Goal: Task Accomplishment & Management: Complete application form

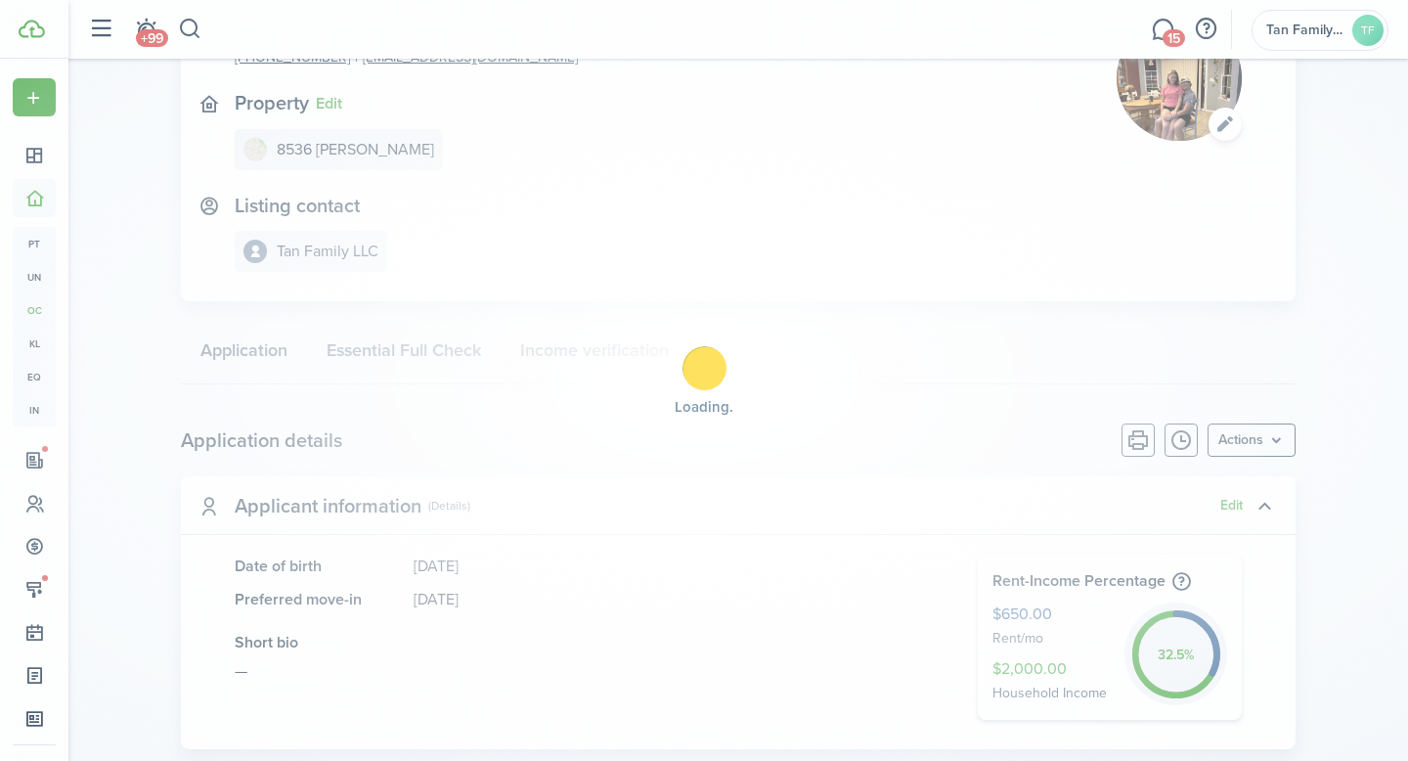
scroll to position [174, 0]
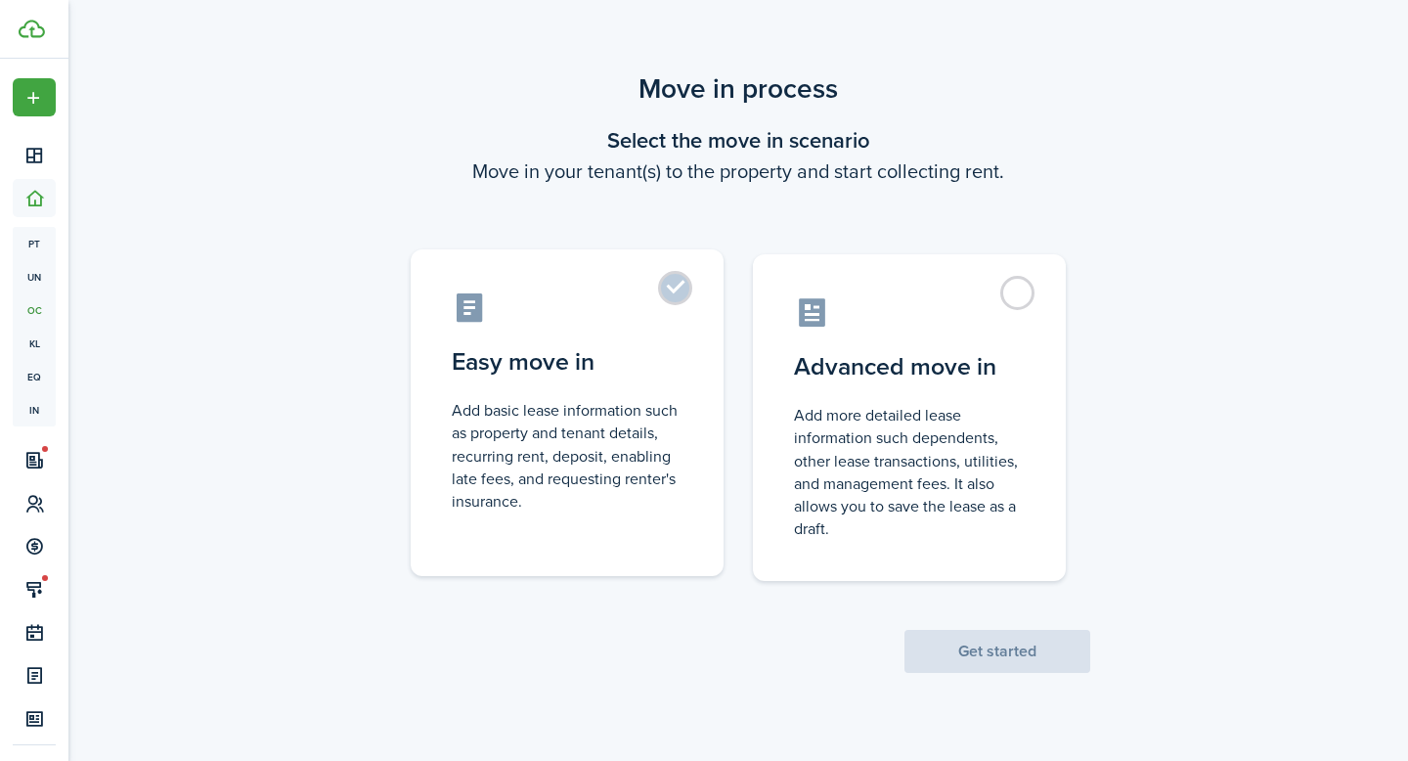
click at [690, 285] on label "Easy move in Add basic lease information such as property and tenant details, r…" at bounding box center [567, 412] width 313 height 327
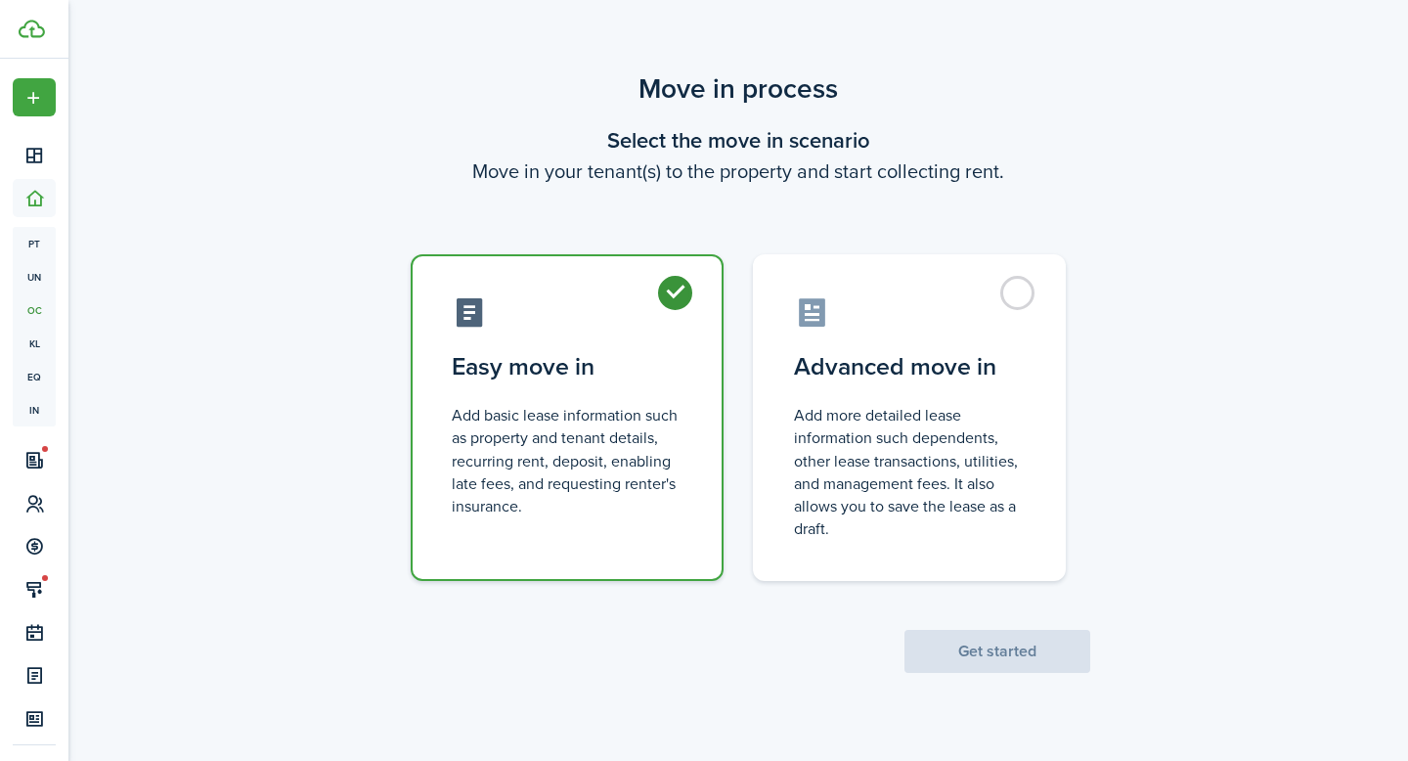
radio input "true"
click at [967, 657] on button "Get started" at bounding box center [997, 651] width 186 height 43
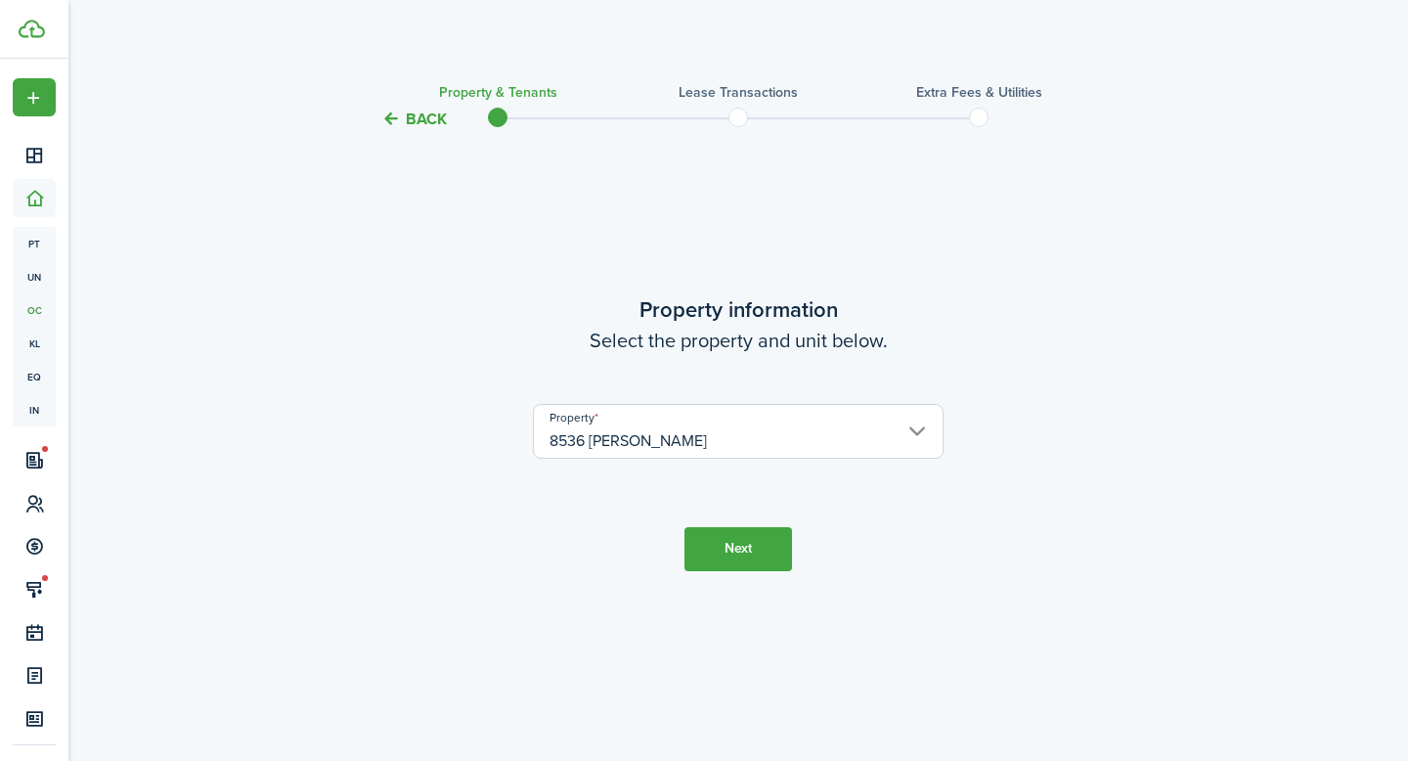
click at [748, 549] on button "Next" at bounding box center [738, 549] width 108 height 44
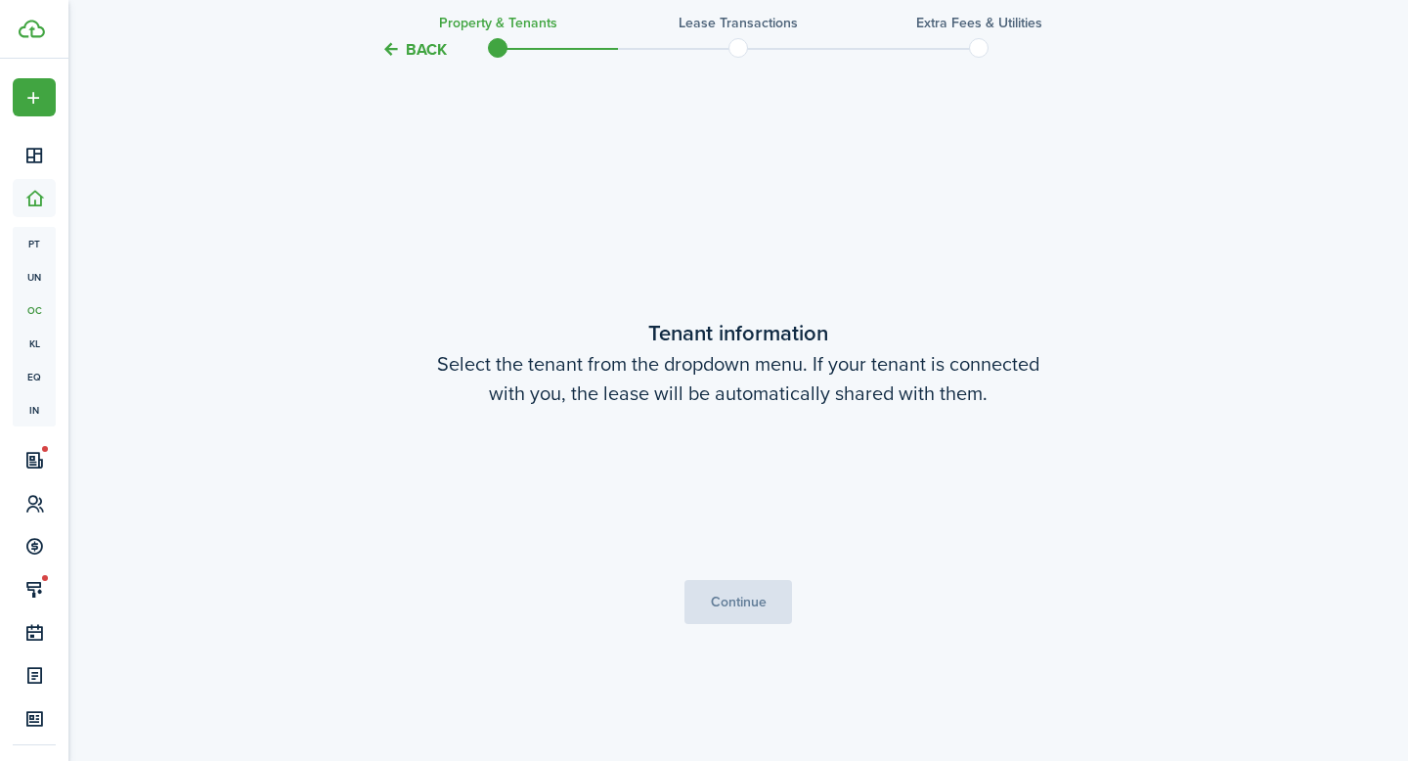
scroll to position [630, 0]
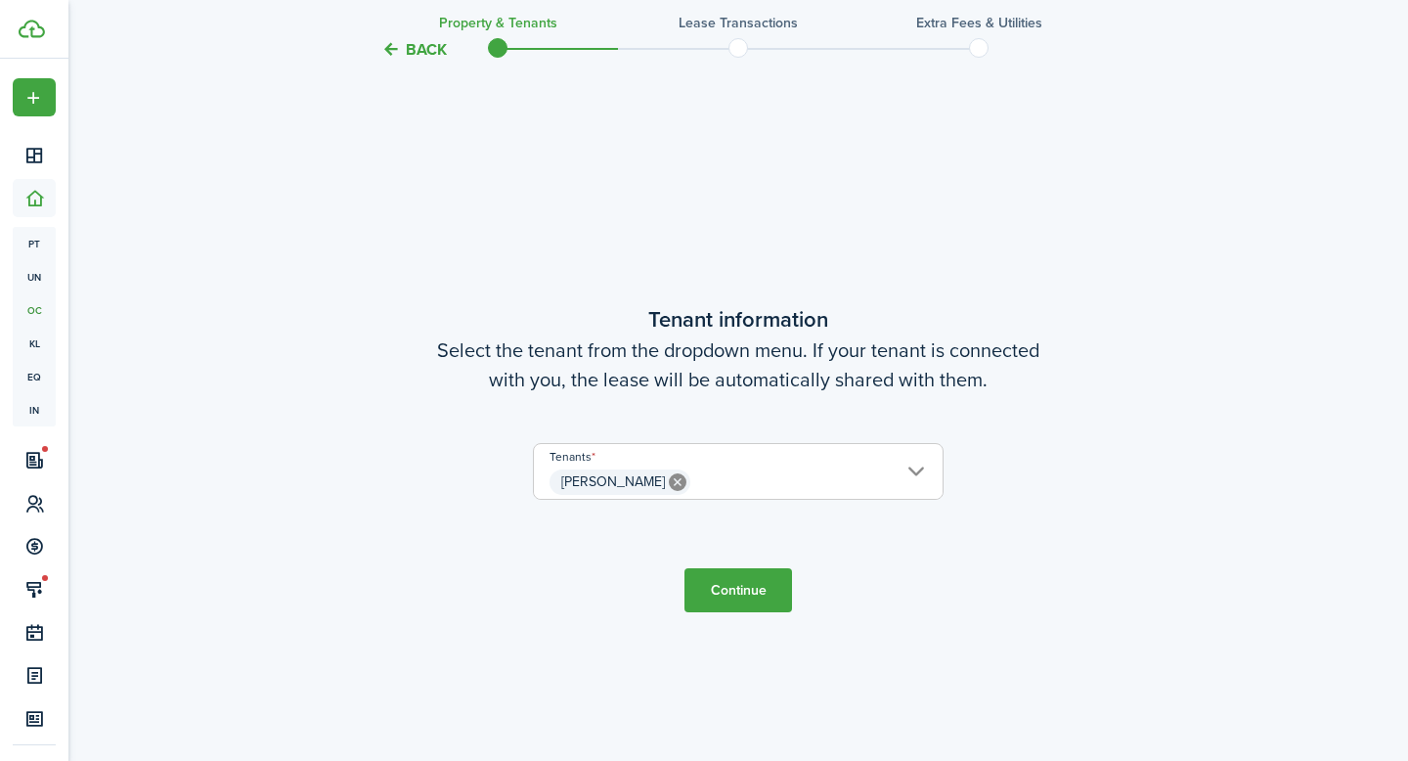
click at [734, 590] on button "Continue" at bounding box center [738, 590] width 108 height 44
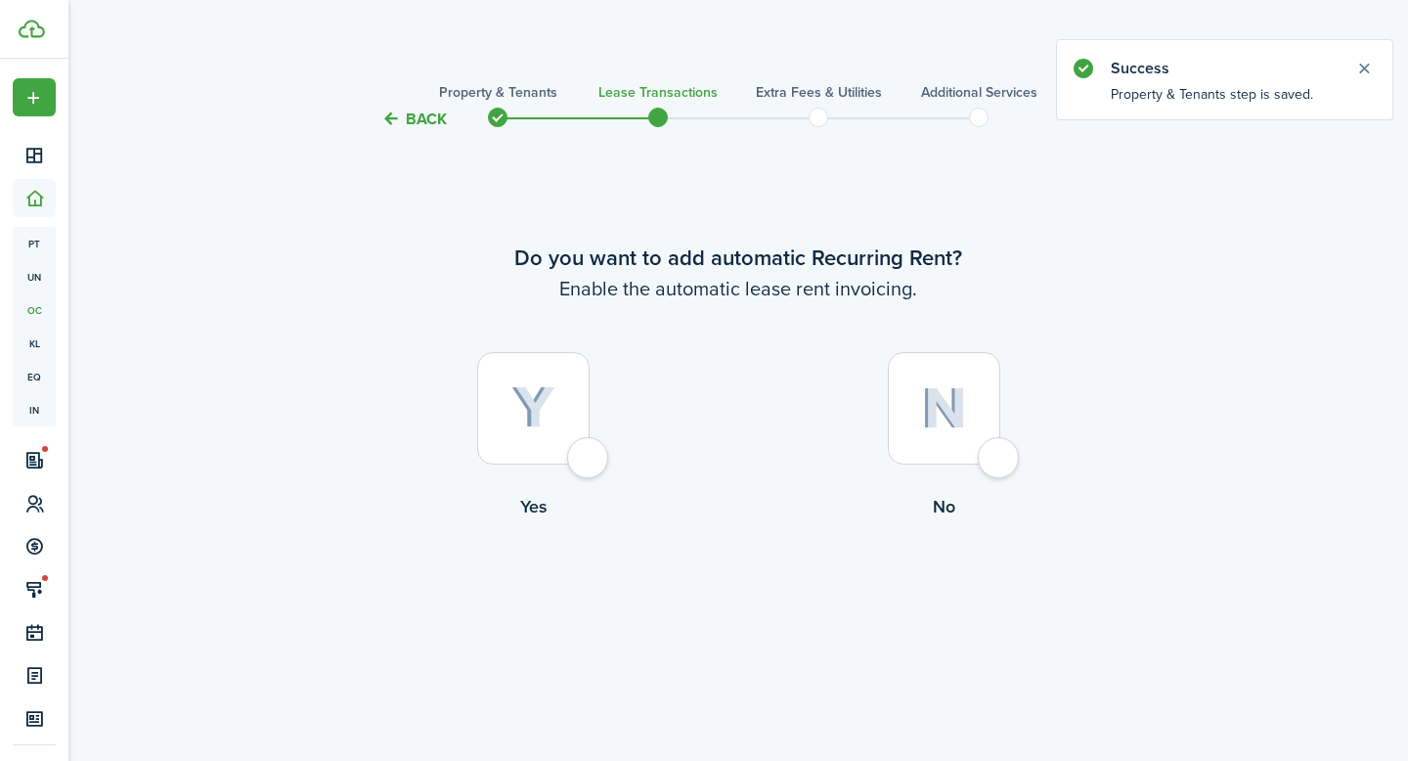
click at [567, 452] on div at bounding box center [533, 408] width 112 height 112
radio input "true"
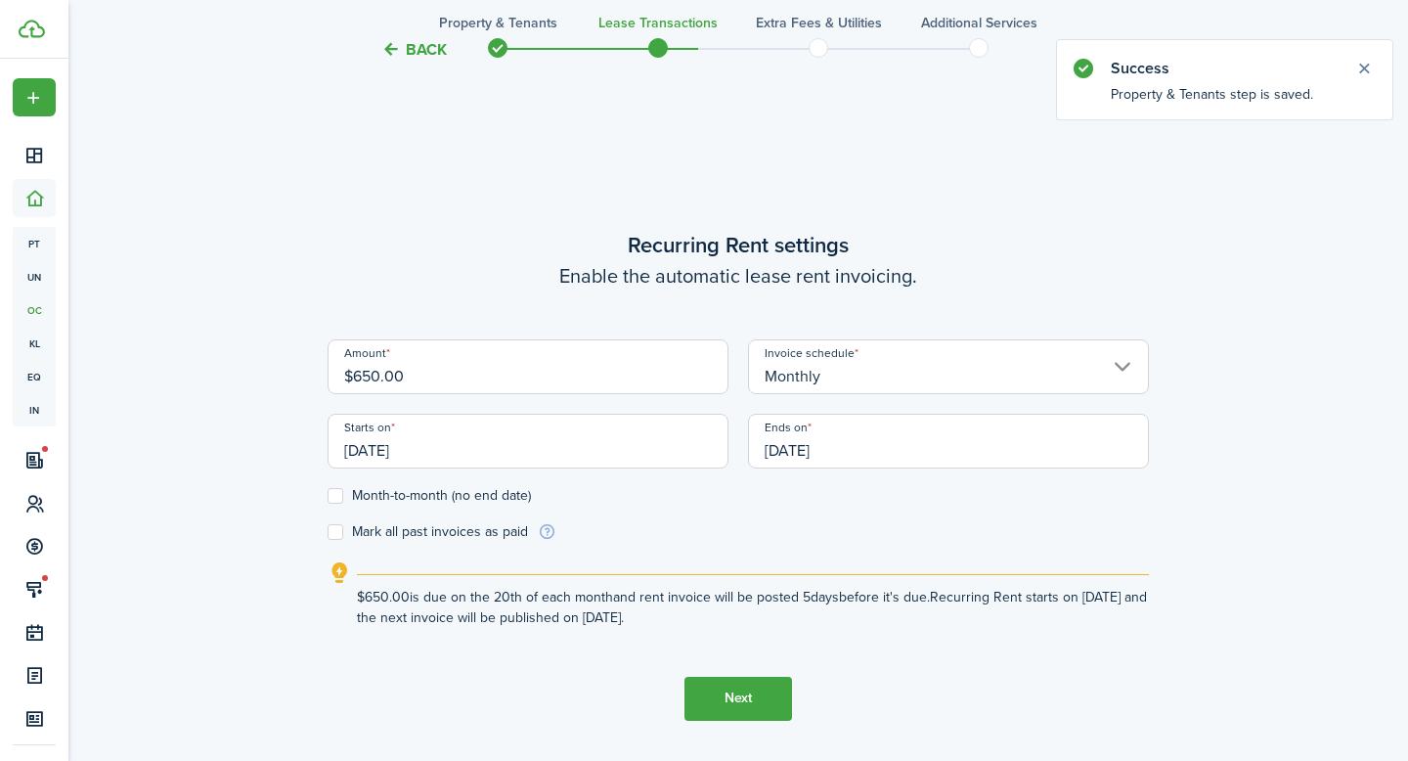
scroll to position [630, 0]
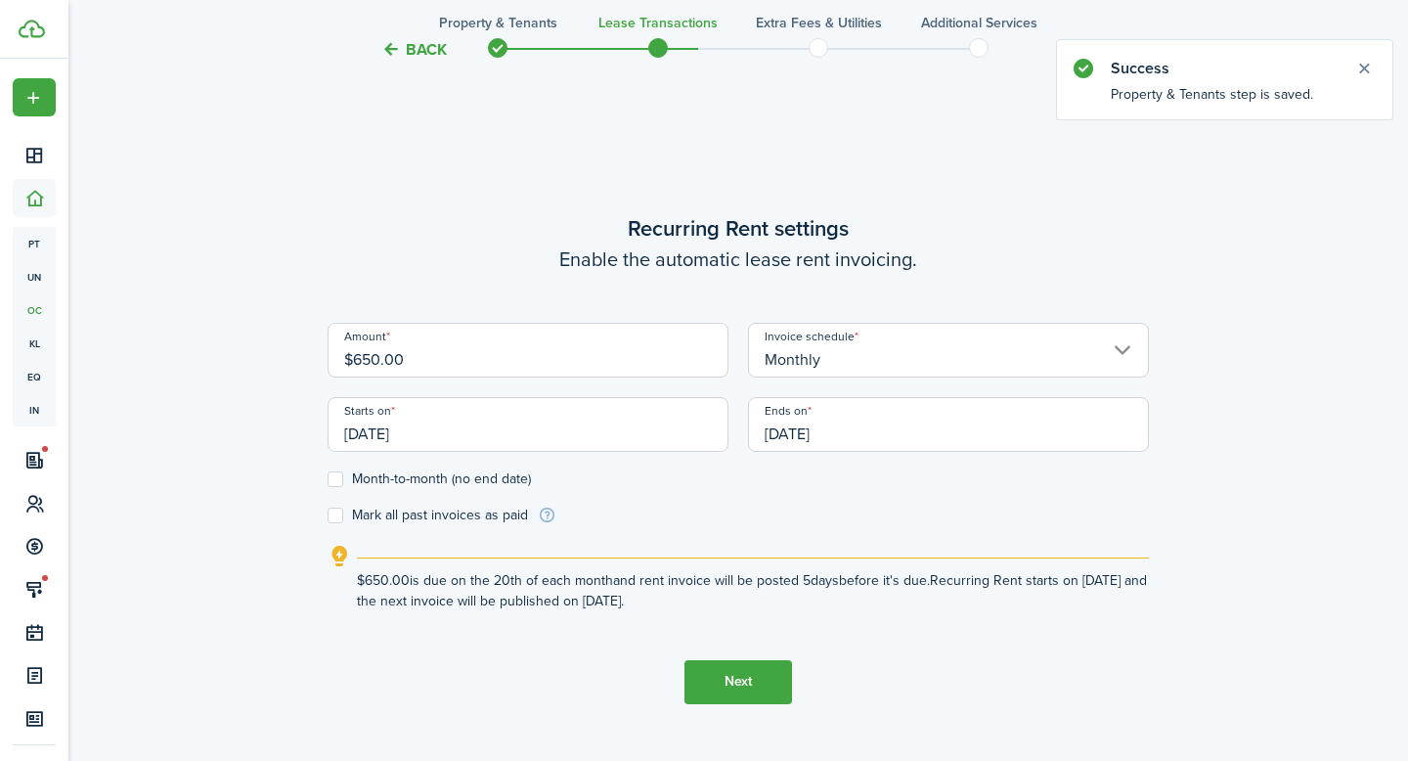
click at [562, 364] on input "$650.00" at bounding box center [528, 350] width 401 height 55
type input "$600.00"
click at [828, 493] on form "Amount $600.00 Invoice schedule Monthly Starts on [DATE] Ends on [DATE] Month-t…" at bounding box center [738, 424] width 821 height 202
click at [648, 431] on input "[DATE]" at bounding box center [528, 424] width 401 height 55
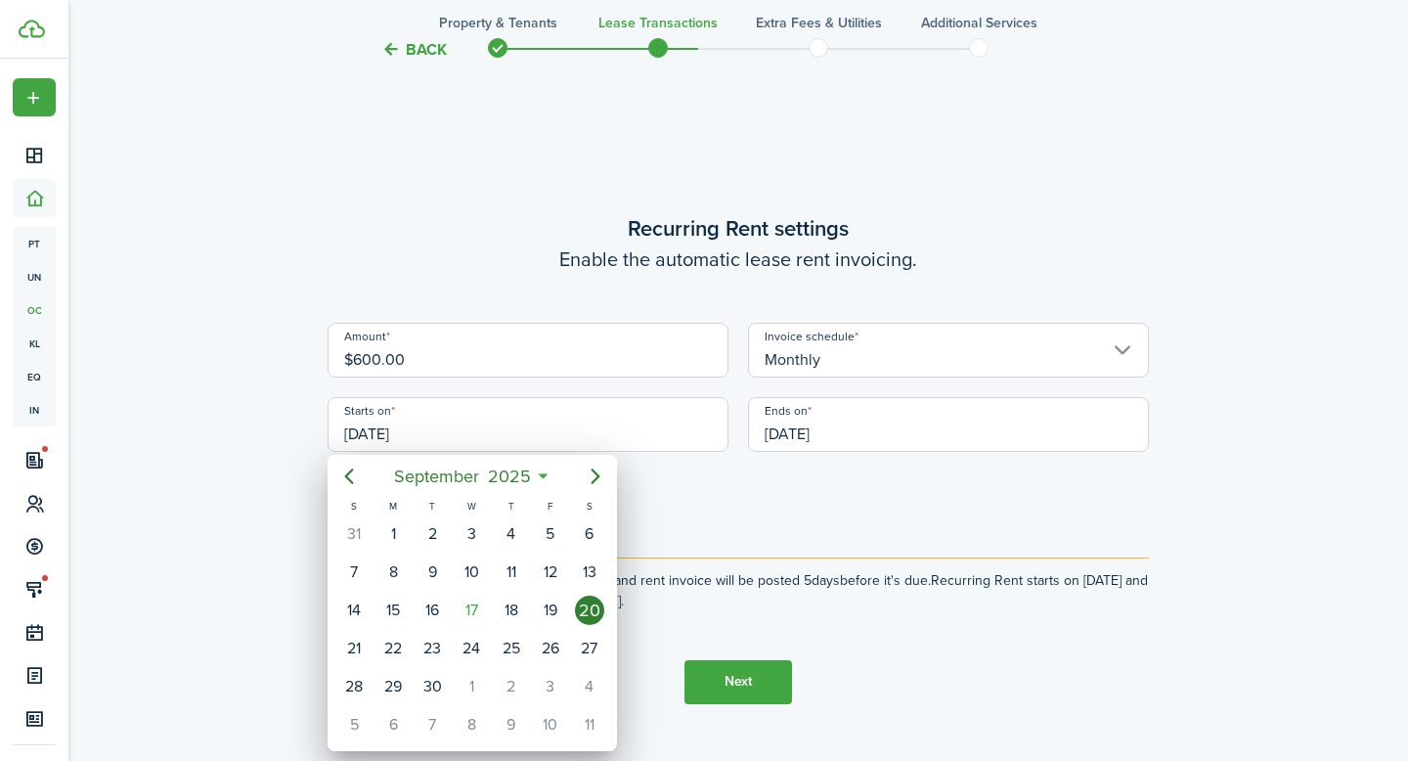
click at [751, 505] on div at bounding box center [704, 381] width 1721 height 1074
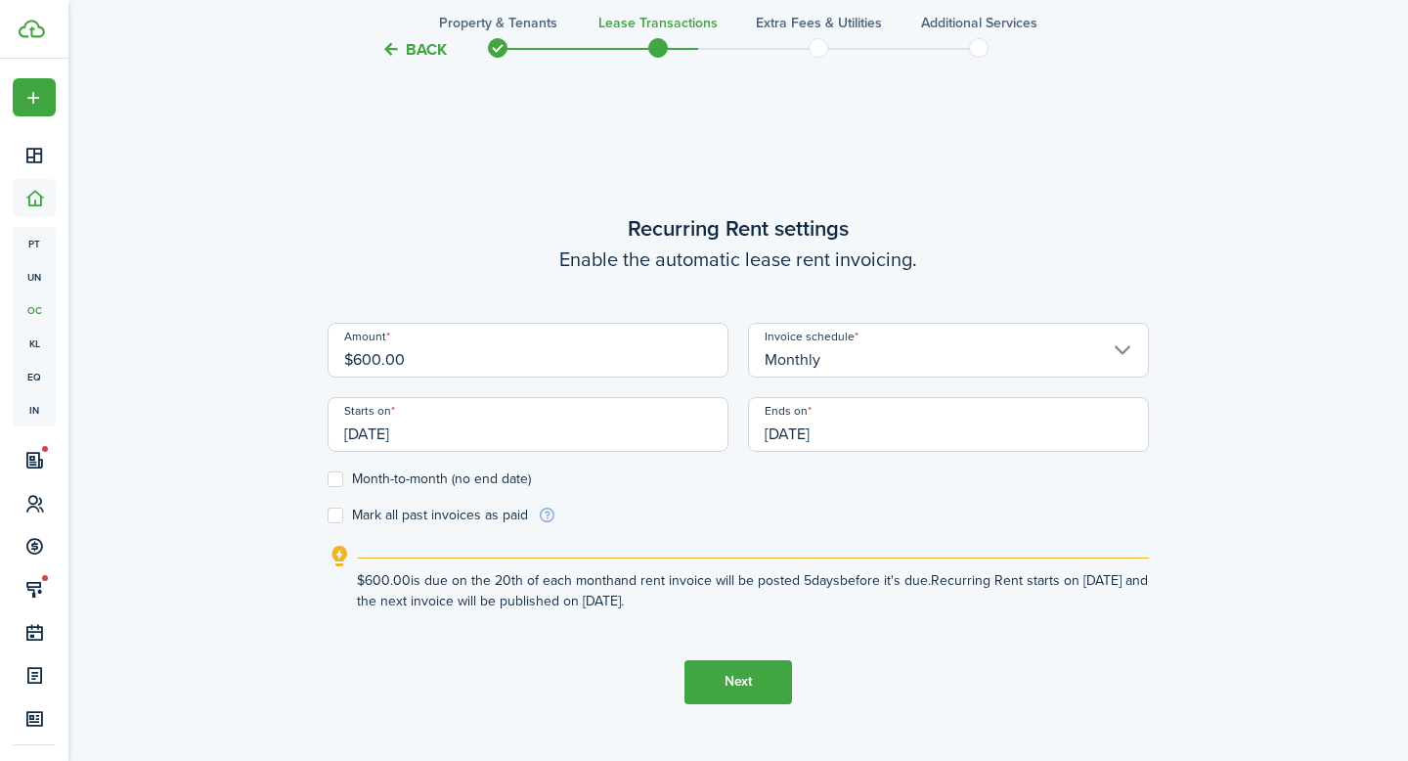
click at [742, 690] on button "Next" at bounding box center [738, 682] width 108 height 44
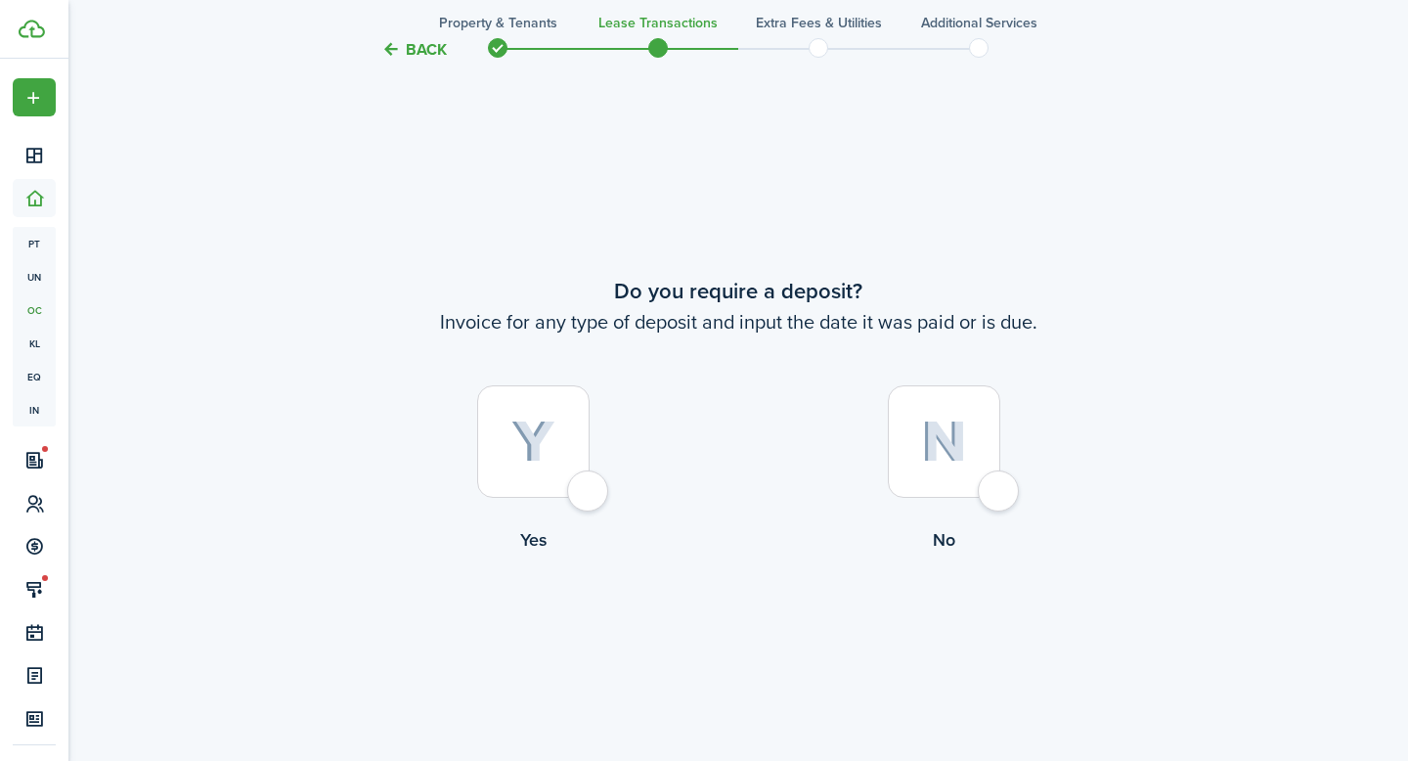
scroll to position [1390, 0]
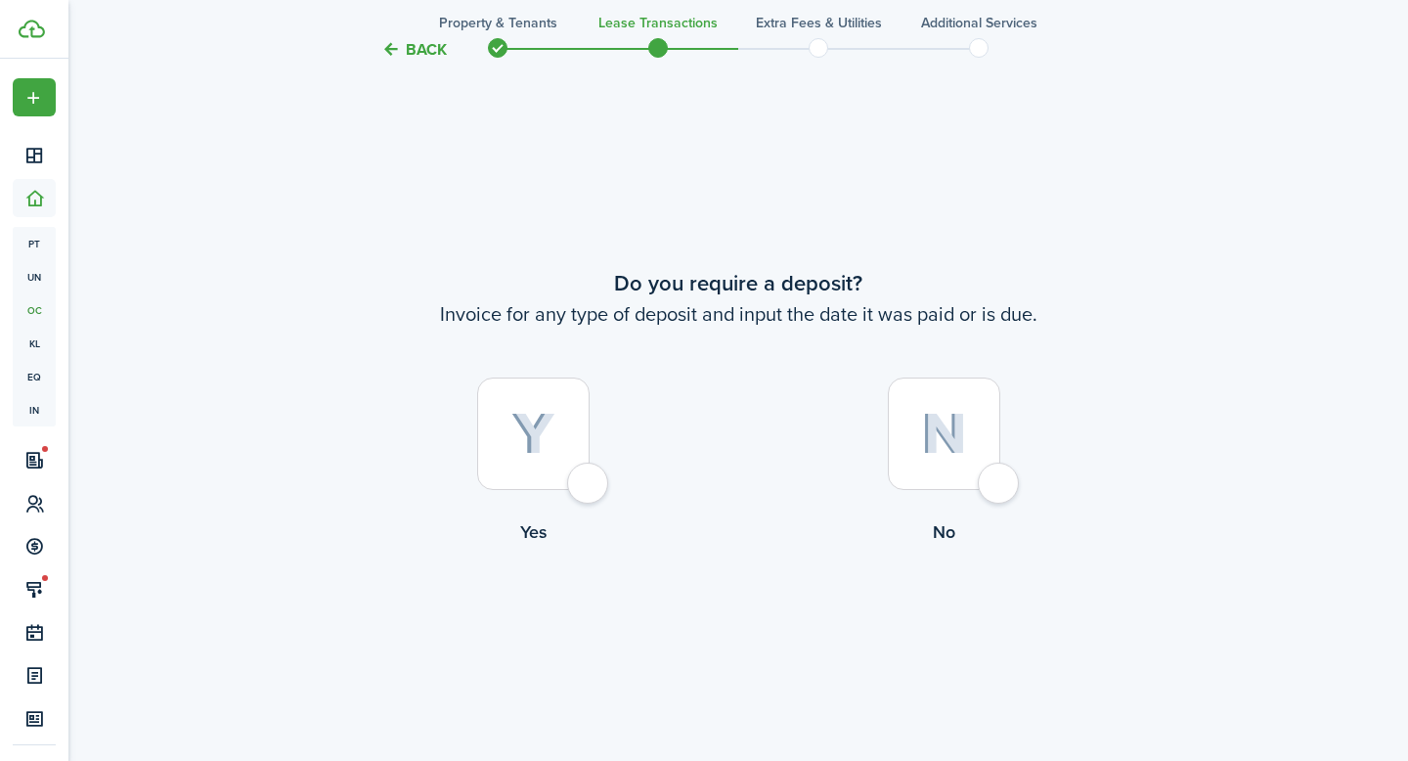
click at [590, 483] on div at bounding box center [533, 433] width 112 height 112
radio input "true"
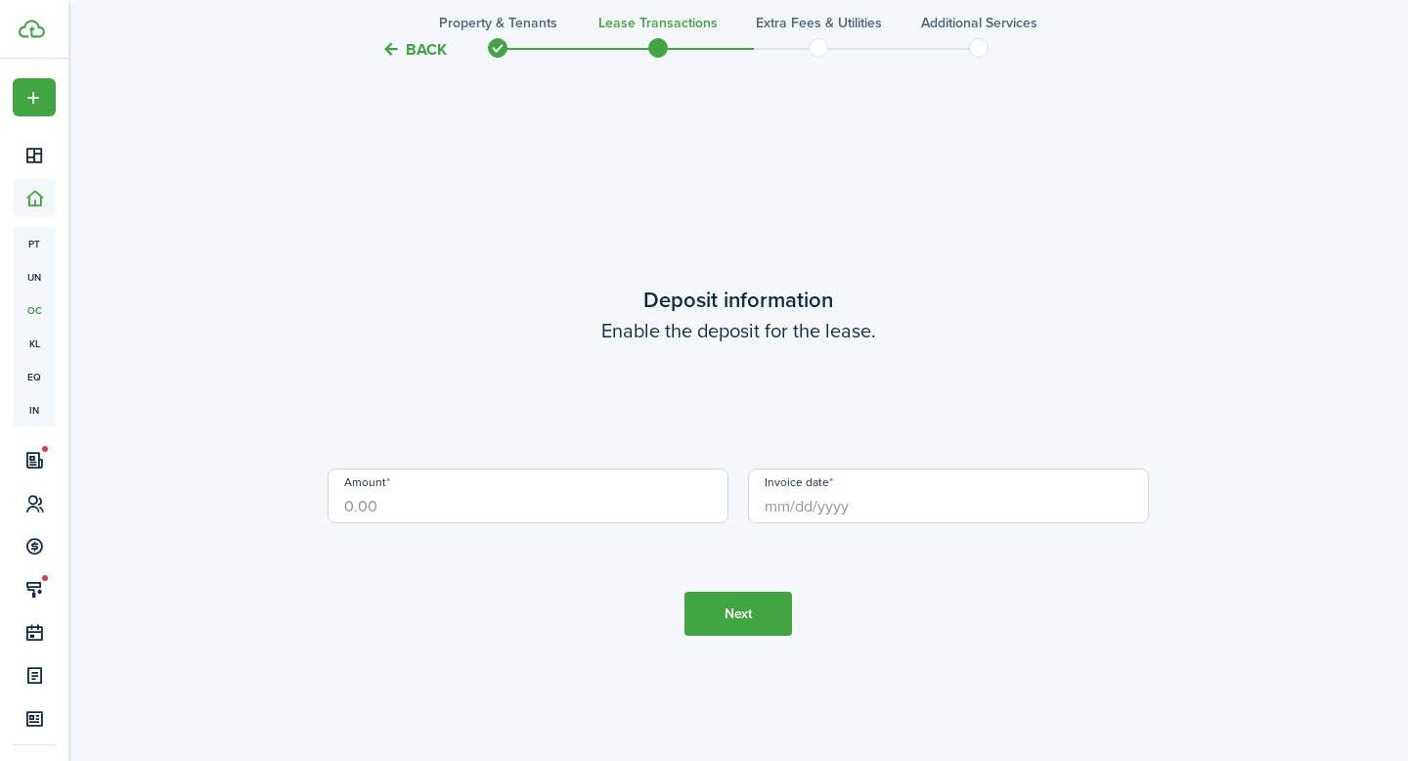
scroll to position [2151, 0]
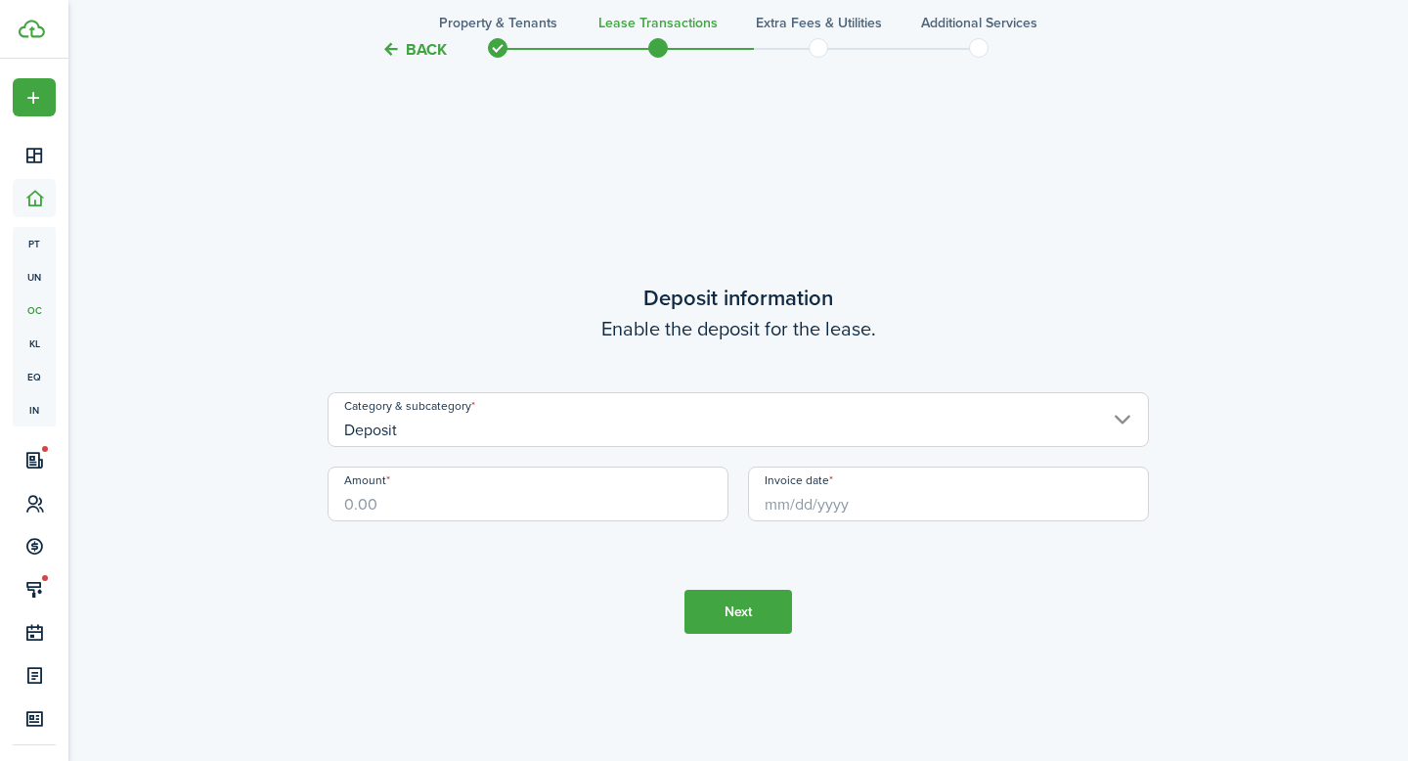
click at [597, 503] on input "Amount" at bounding box center [528, 493] width 401 height 55
click at [851, 508] on input "Invoice date" at bounding box center [948, 493] width 401 height 55
type input "$400.00"
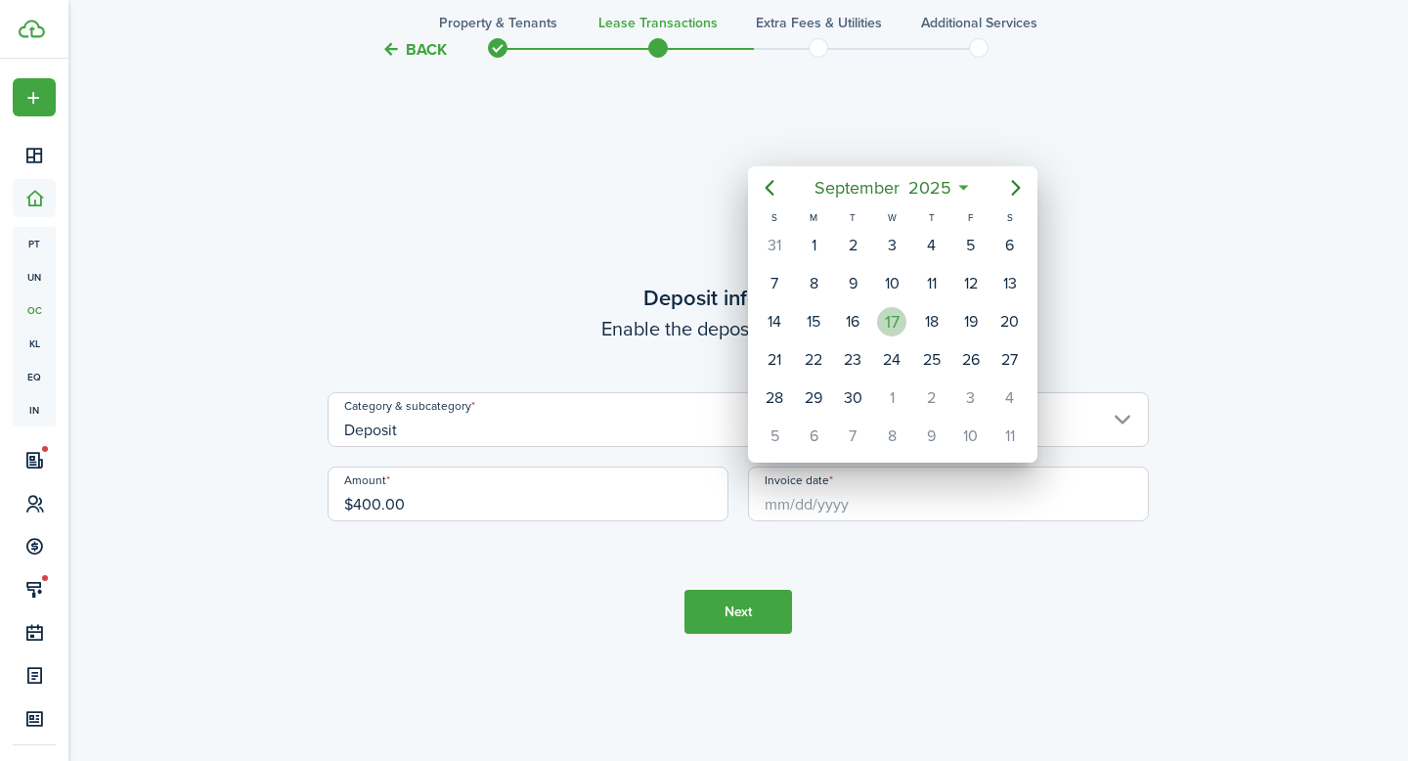
click at [896, 316] on div "17" at bounding box center [891, 321] width 29 height 29
type input "[DATE]"
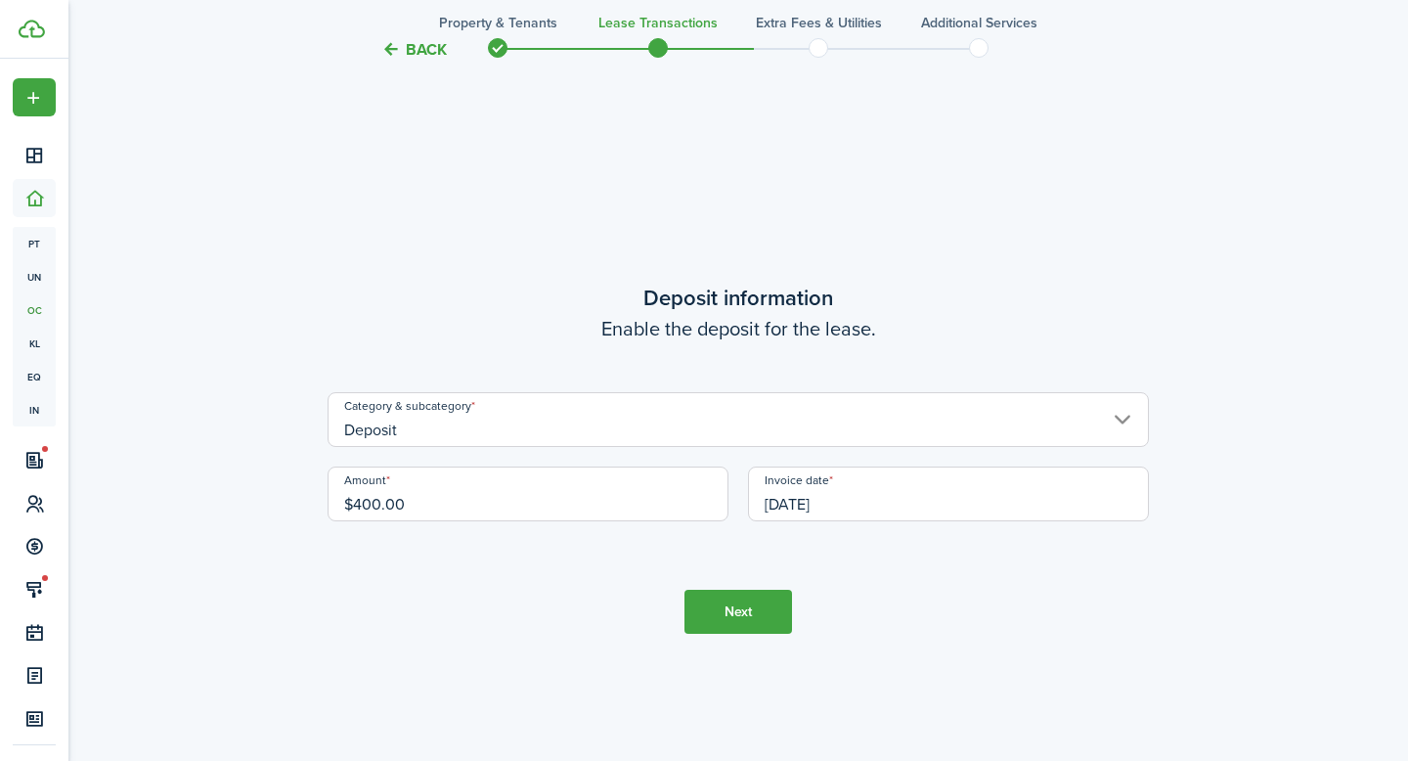
click at [756, 607] on button "Next" at bounding box center [738, 612] width 108 height 44
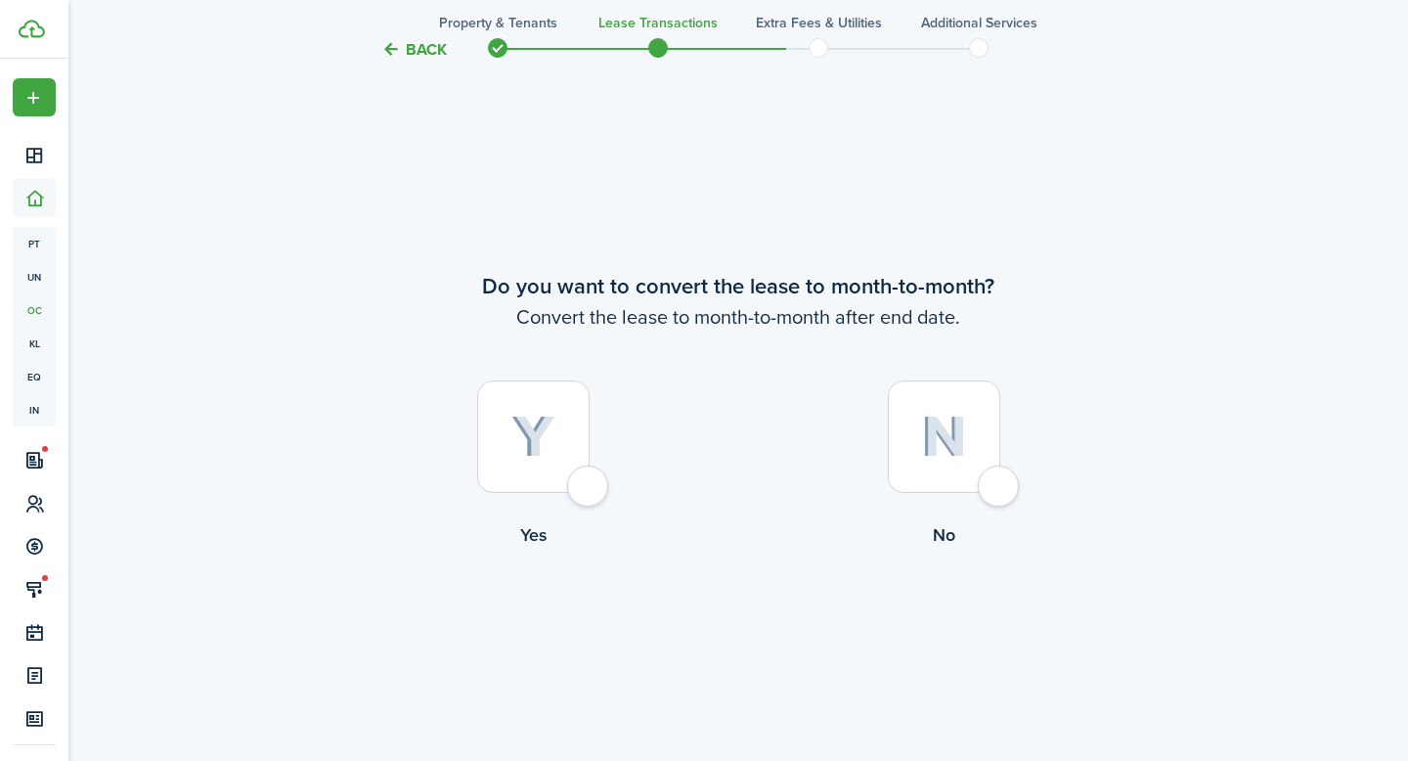
scroll to position [2912, 0]
click at [583, 490] on div at bounding box center [533, 433] width 112 height 112
radio input "true"
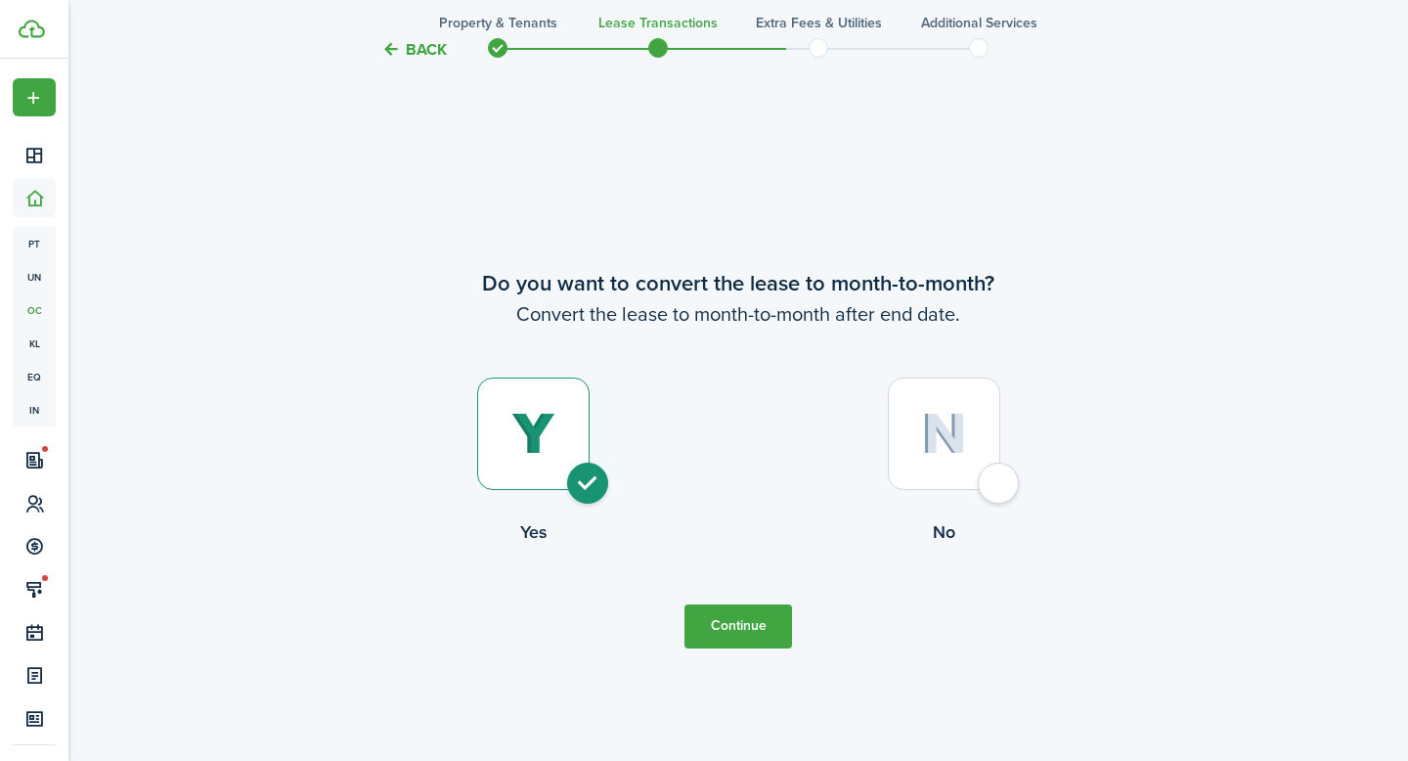
click at [731, 628] on button "Continue" at bounding box center [738, 626] width 108 height 44
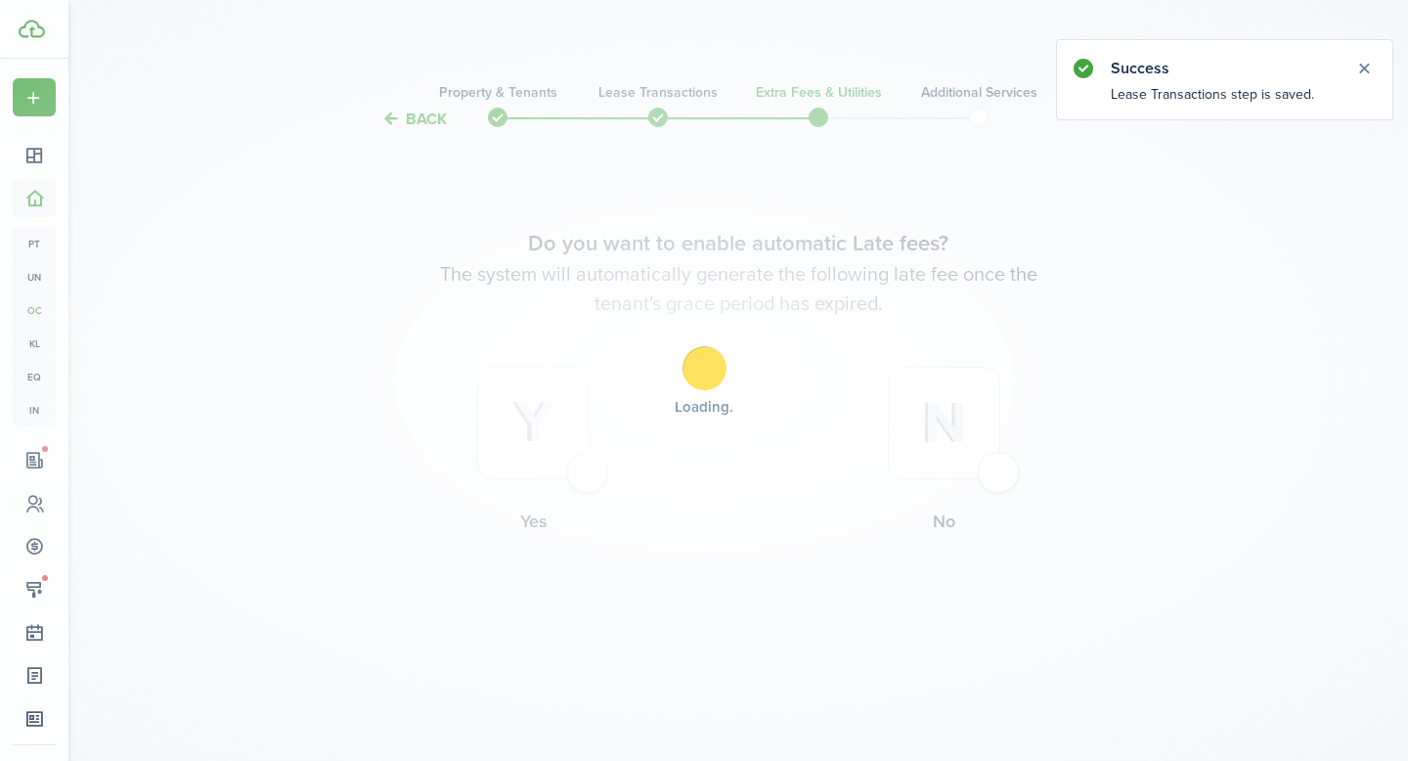
scroll to position [0, 0]
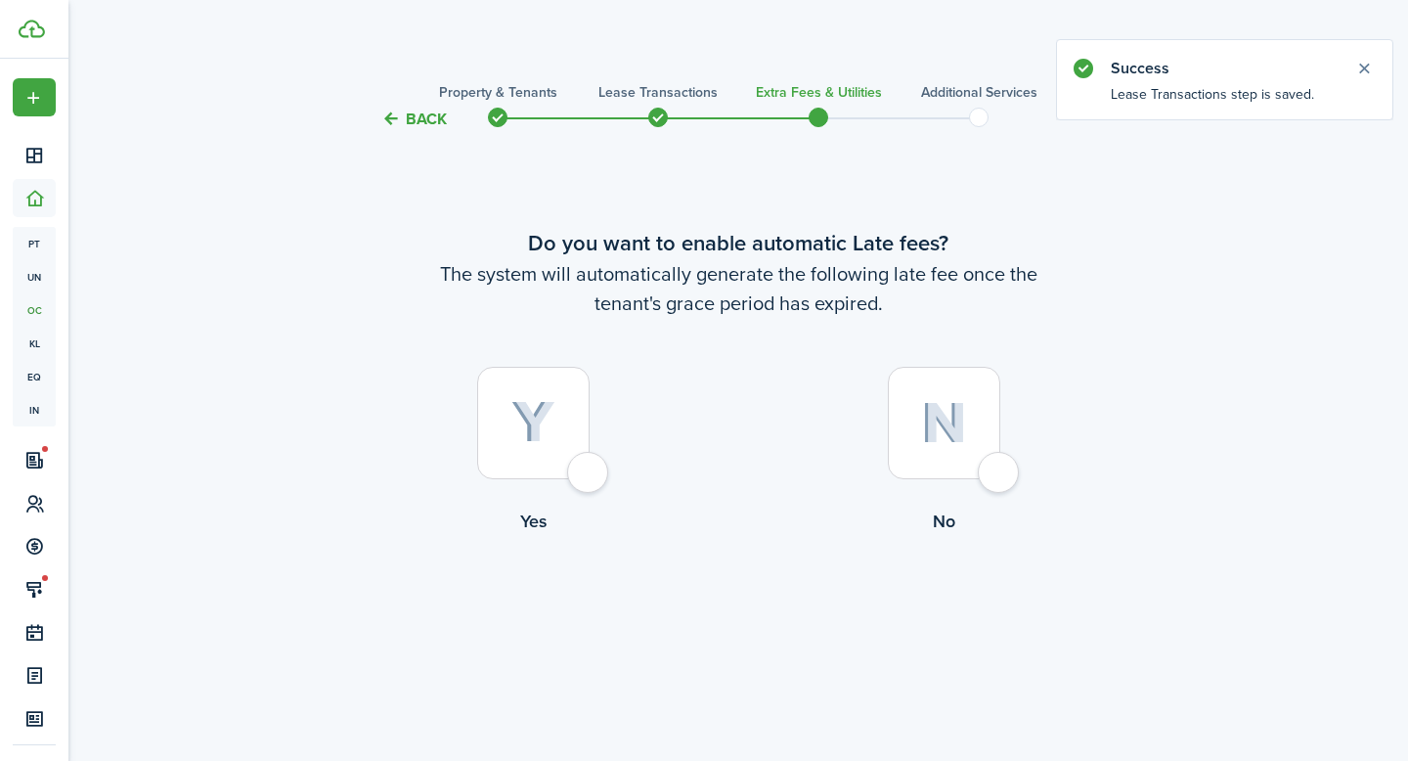
click at [589, 471] on div at bounding box center [533, 423] width 112 height 112
radio input "true"
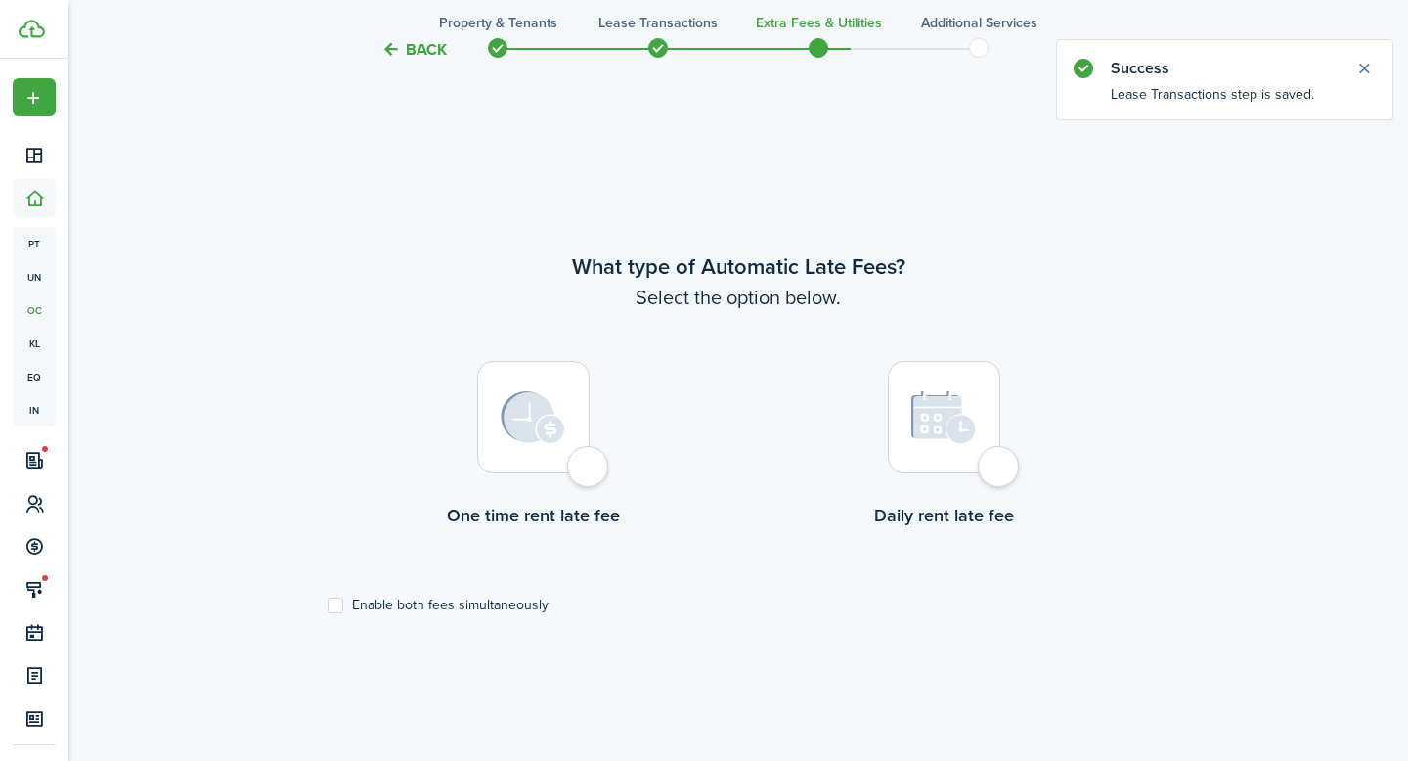
scroll to position [630, 0]
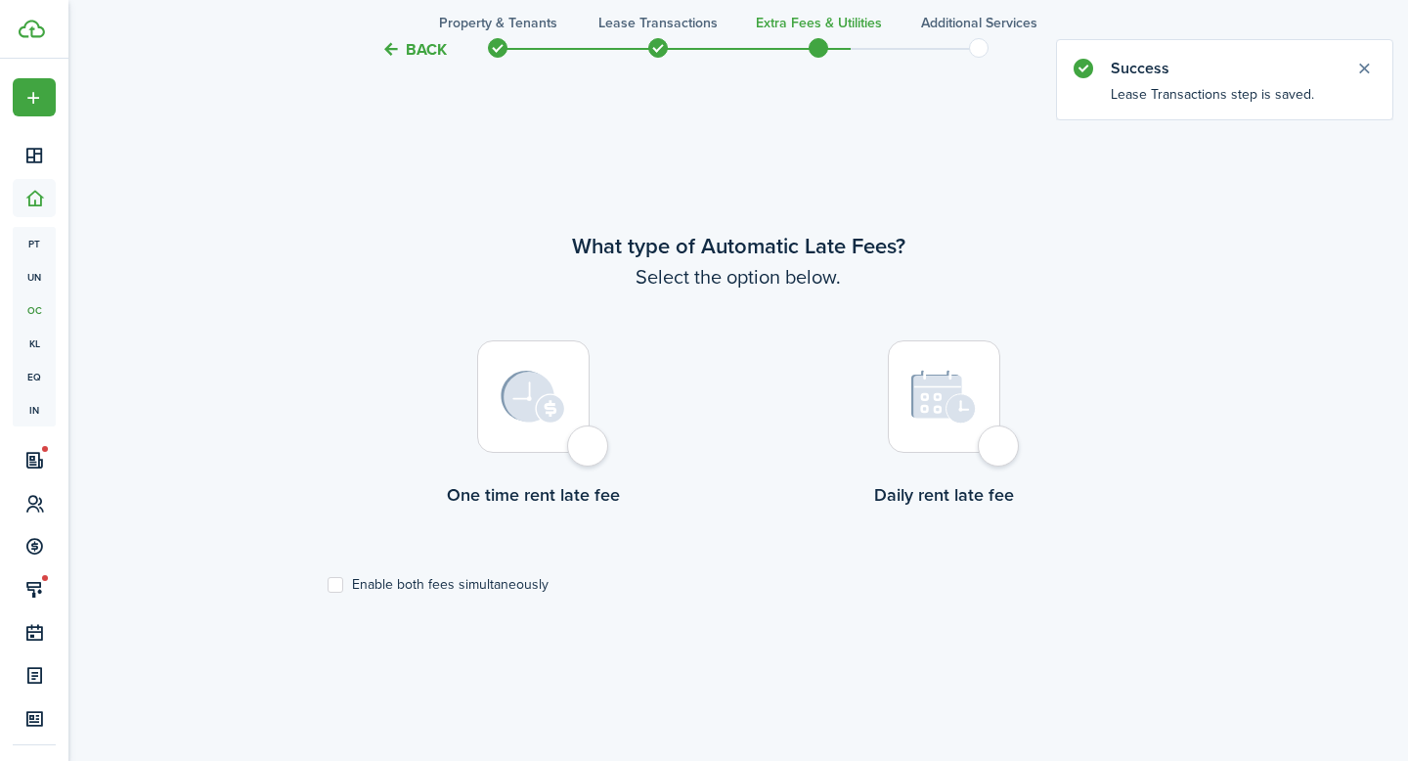
click at [336, 585] on label "Enable both fees simultaneously" at bounding box center [438, 585] width 221 height 16
click at [328, 585] on input "Enable both fees simultaneously" at bounding box center [327, 584] width 1 height 1
checkbox input "true"
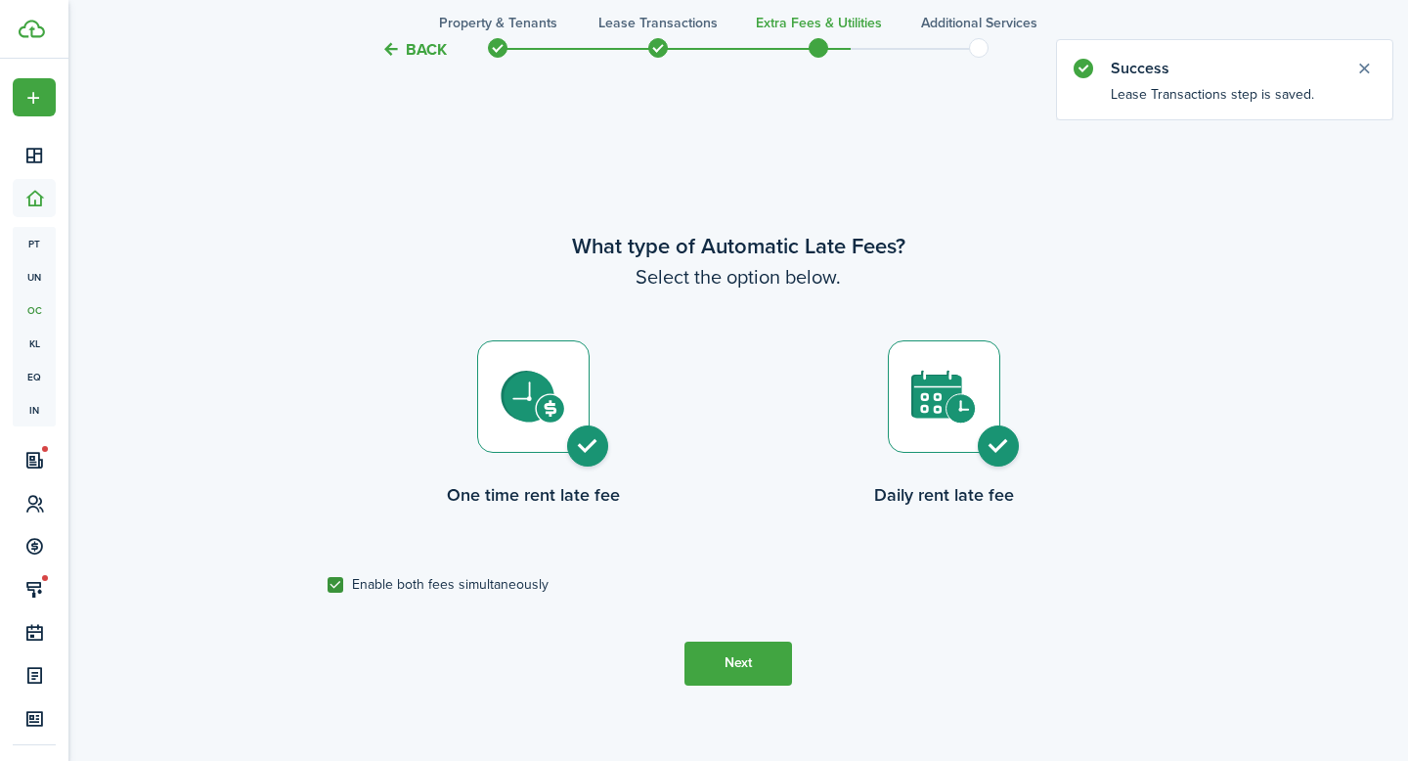
click at [736, 669] on button "Next" at bounding box center [738, 663] width 108 height 44
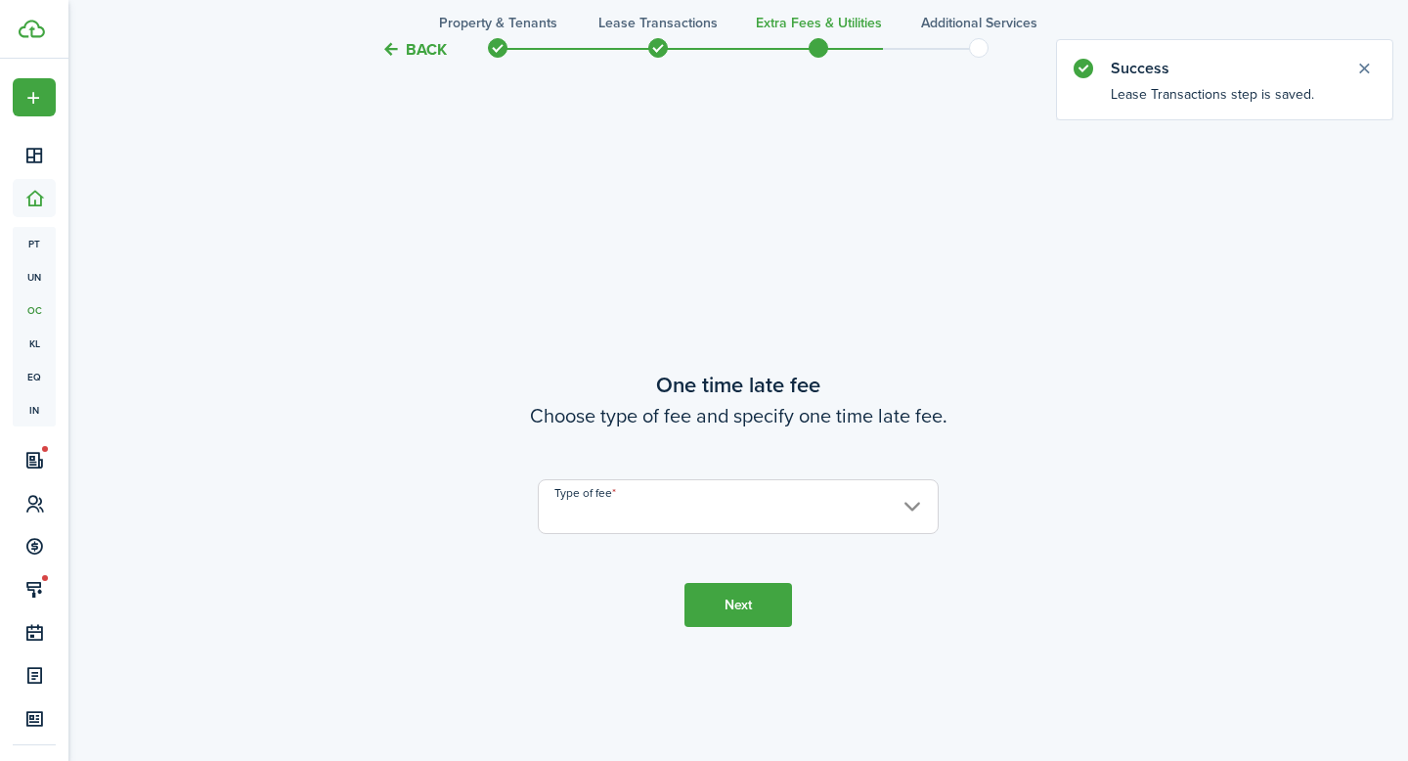
scroll to position [1390, 0]
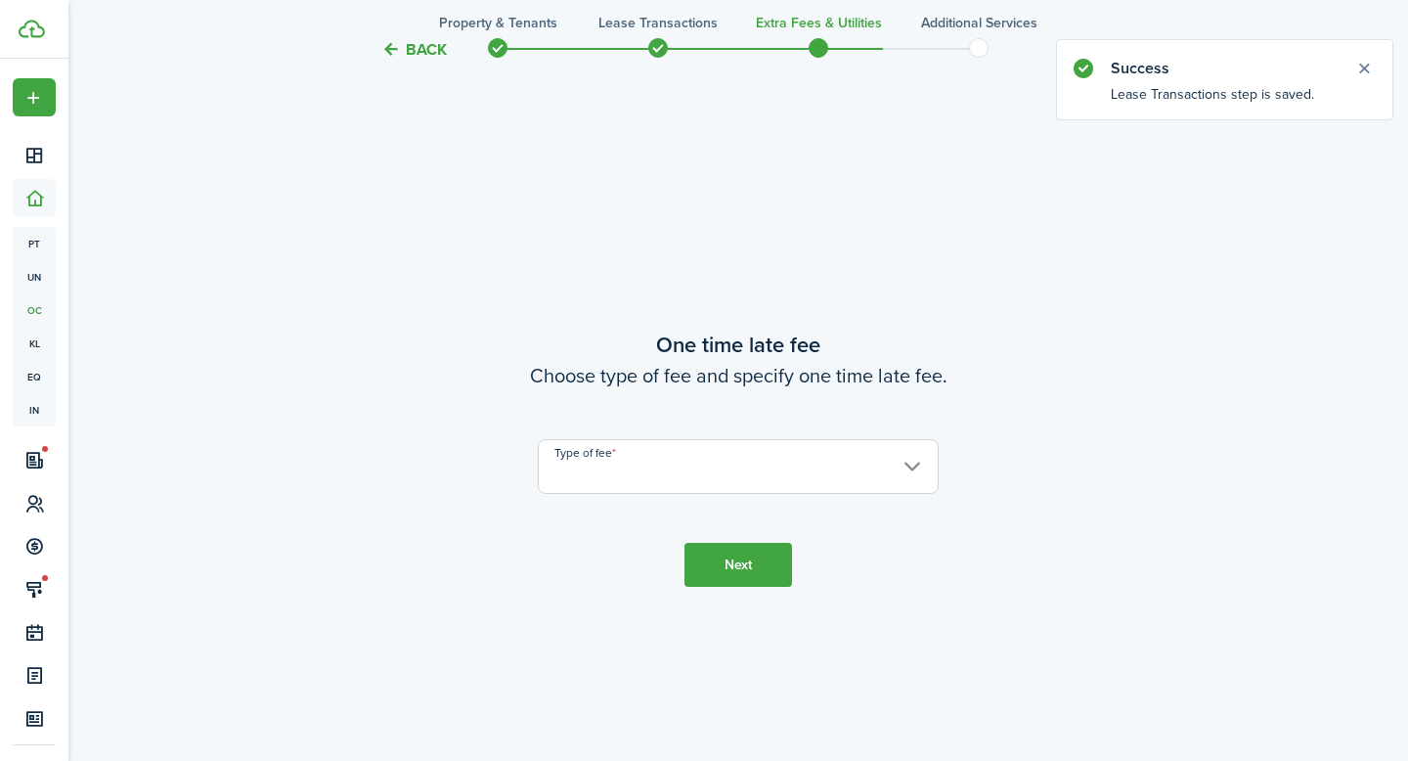
click at [707, 472] on input "Type of fee" at bounding box center [738, 466] width 401 height 55
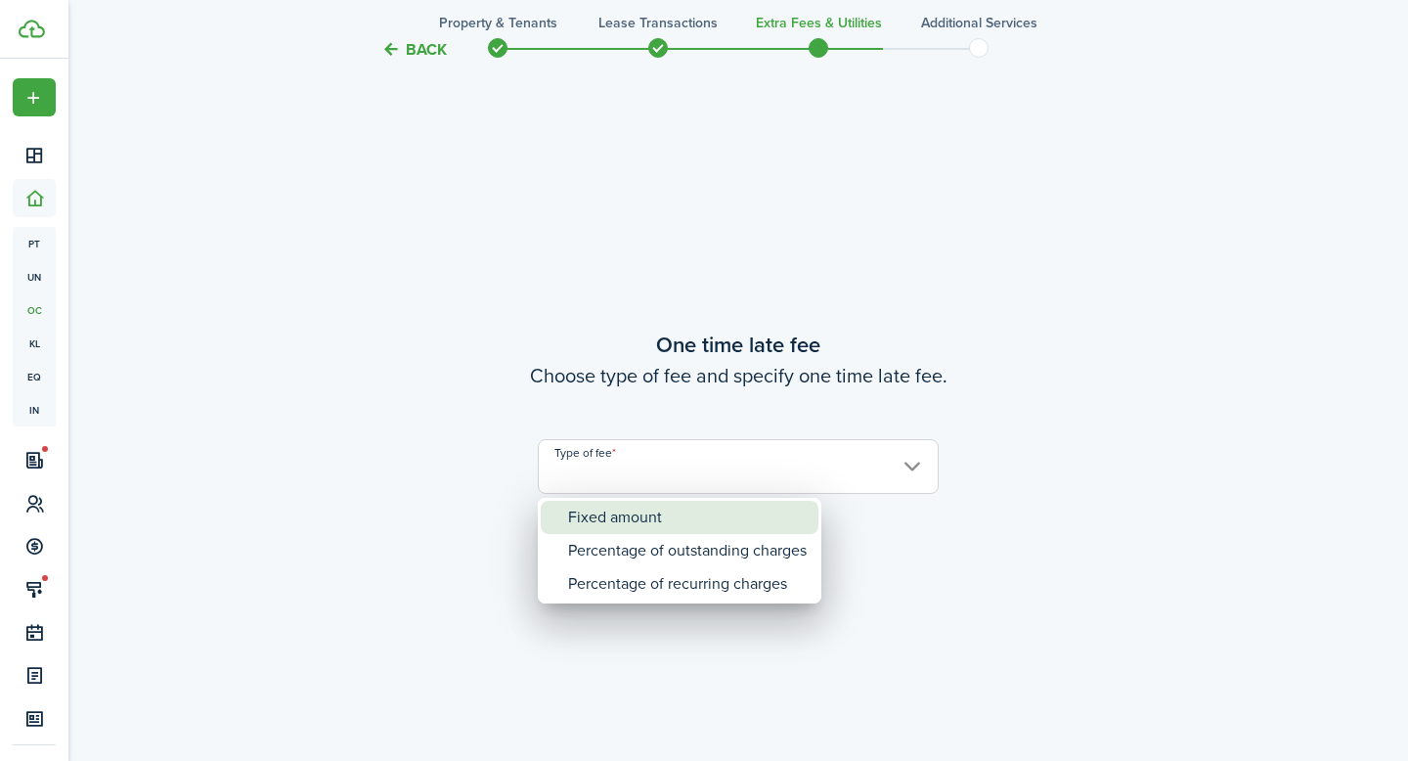
click at [691, 515] on div "Fixed amount" at bounding box center [687, 517] width 239 height 33
type input "Fixed amount"
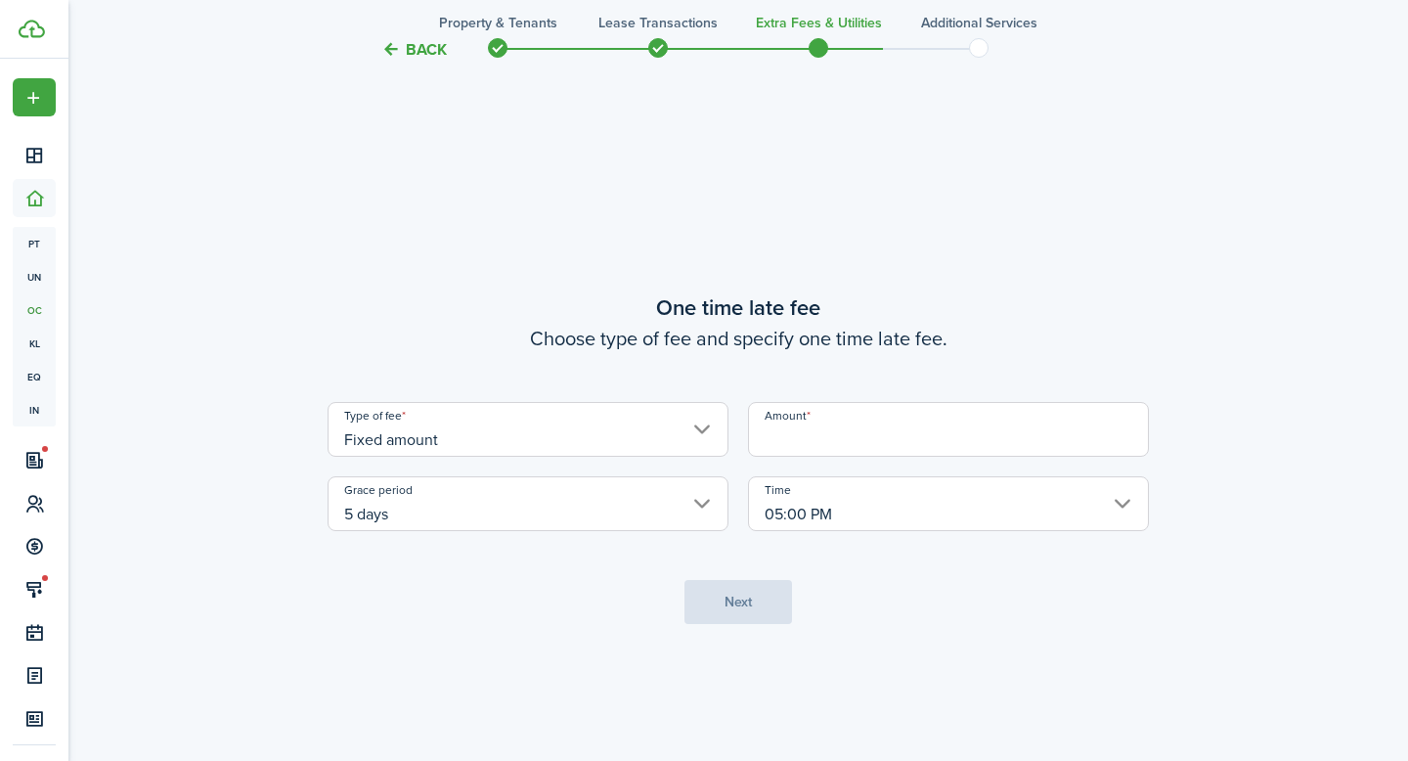
click at [857, 450] on input "Amount" at bounding box center [948, 429] width 401 height 55
type input "$50.00"
click at [758, 598] on button "Next" at bounding box center [738, 602] width 108 height 44
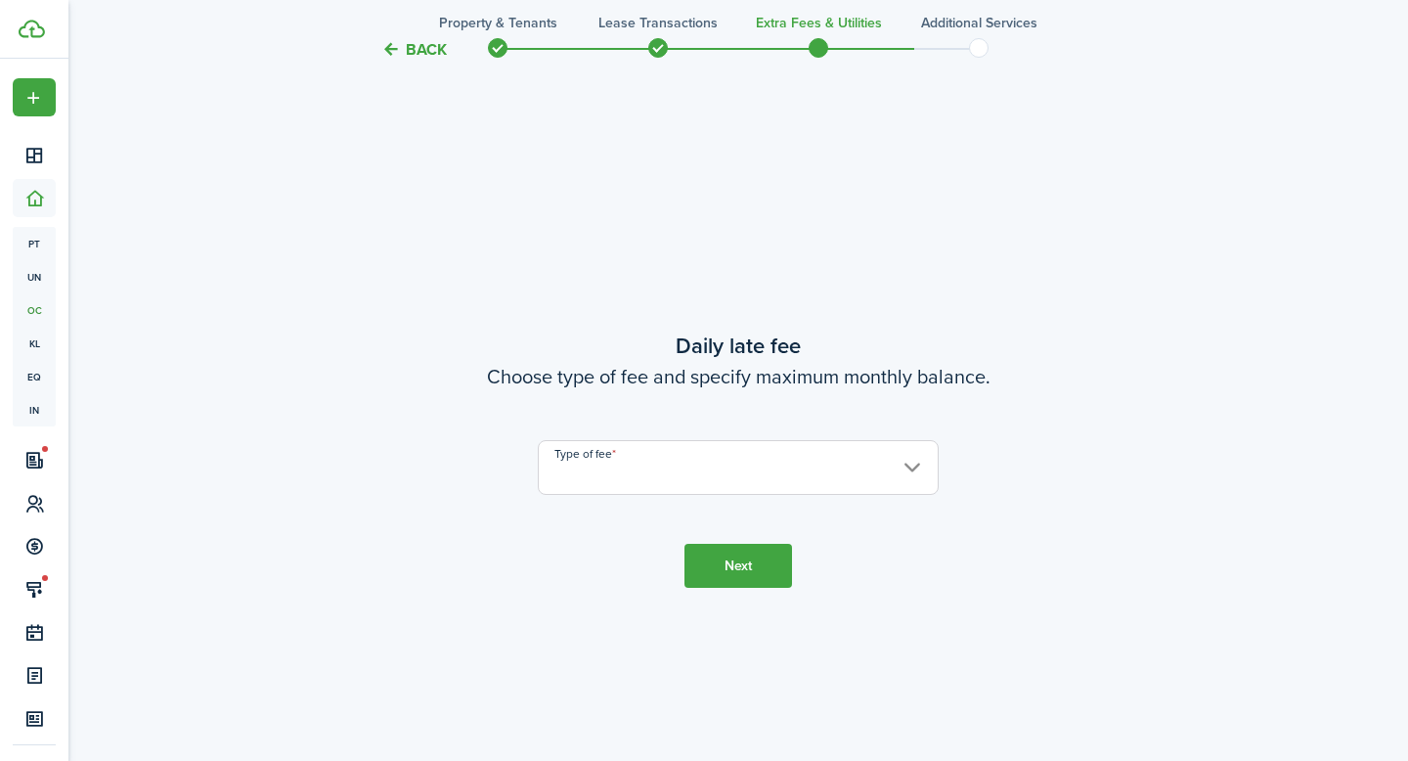
scroll to position [2151, 0]
click at [751, 473] on input "Type of fee" at bounding box center [738, 466] width 401 height 55
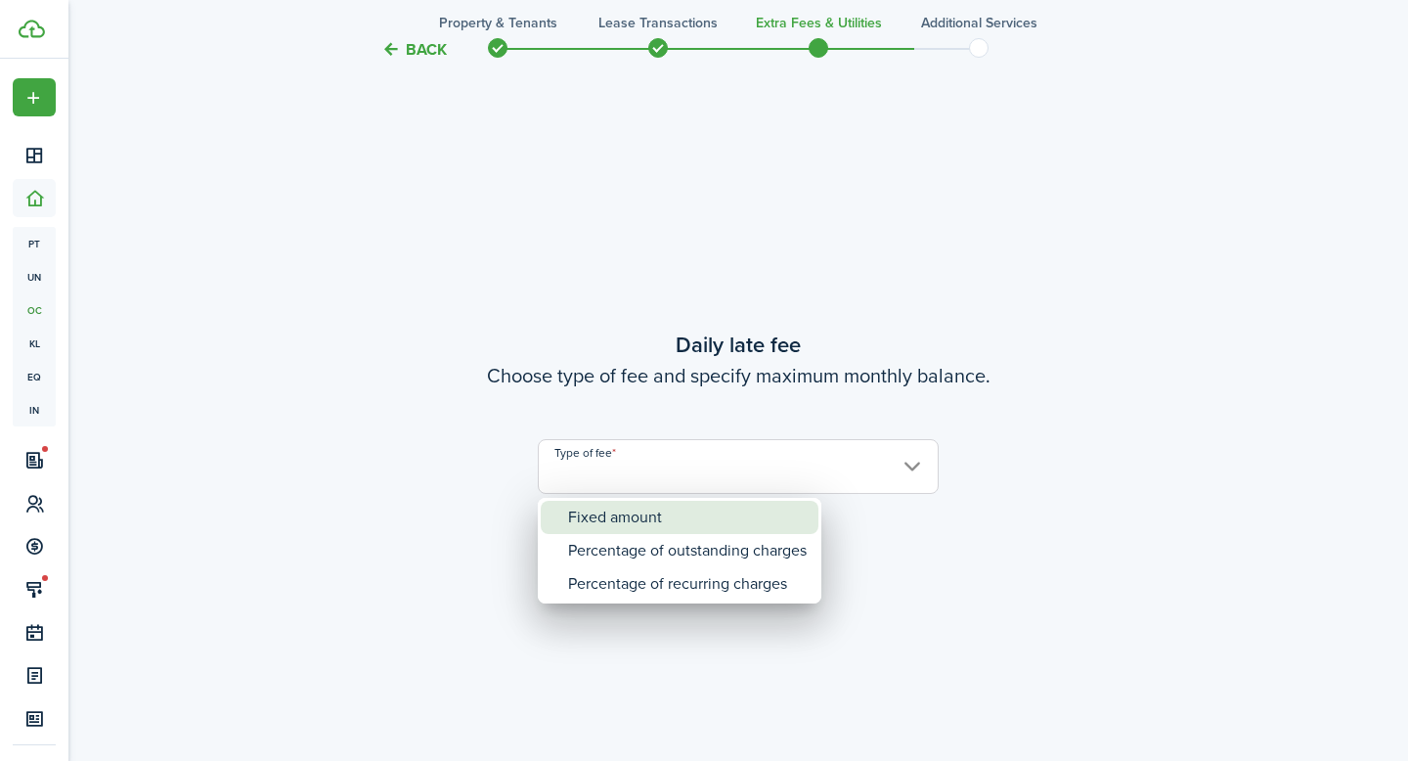
click at [715, 510] on div "Fixed amount" at bounding box center [687, 517] width 239 height 33
type input "Fixed amount"
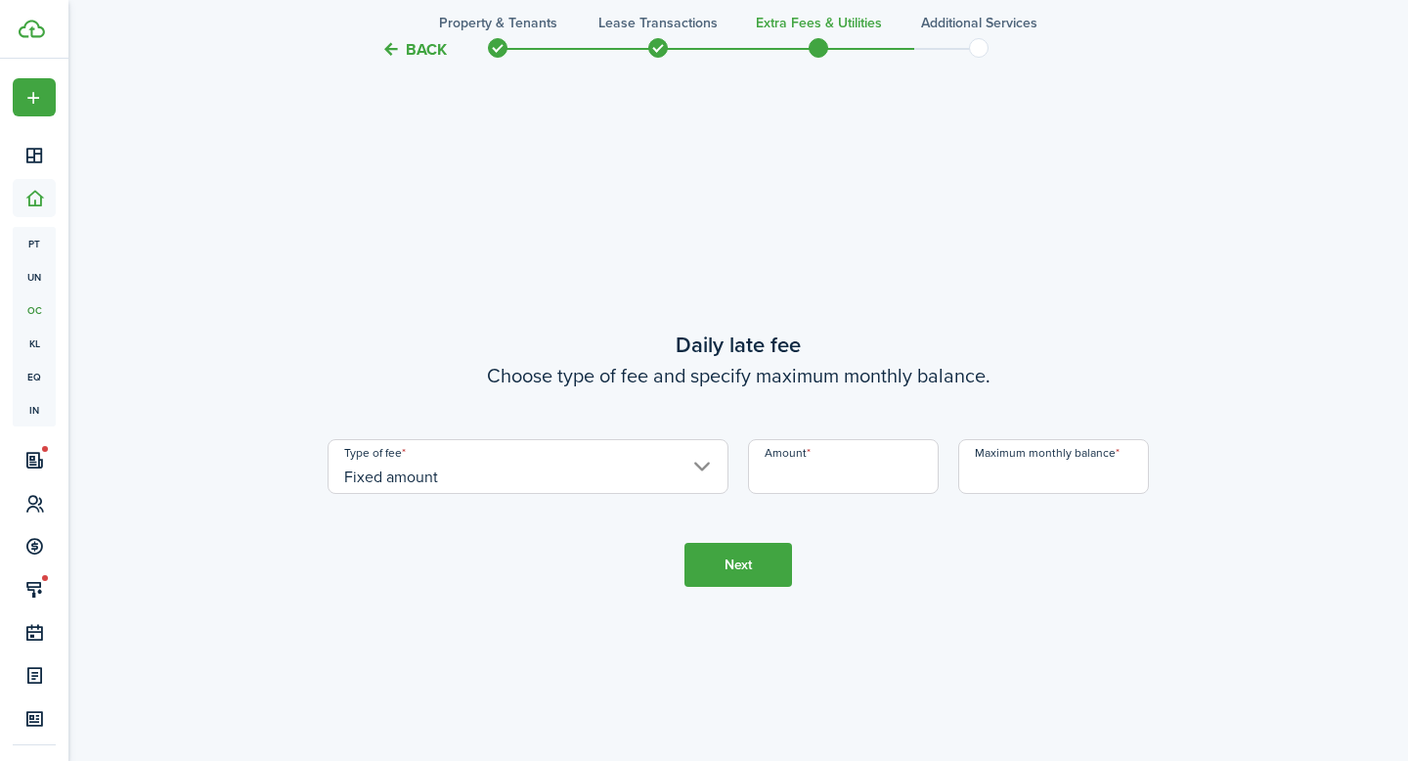
click at [805, 476] on input "Amount" at bounding box center [843, 466] width 191 height 55
type input "$10.00"
click at [985, 485] on input "Maximum monthly balance" at bounding box center [1053, 466] width 191 height 55
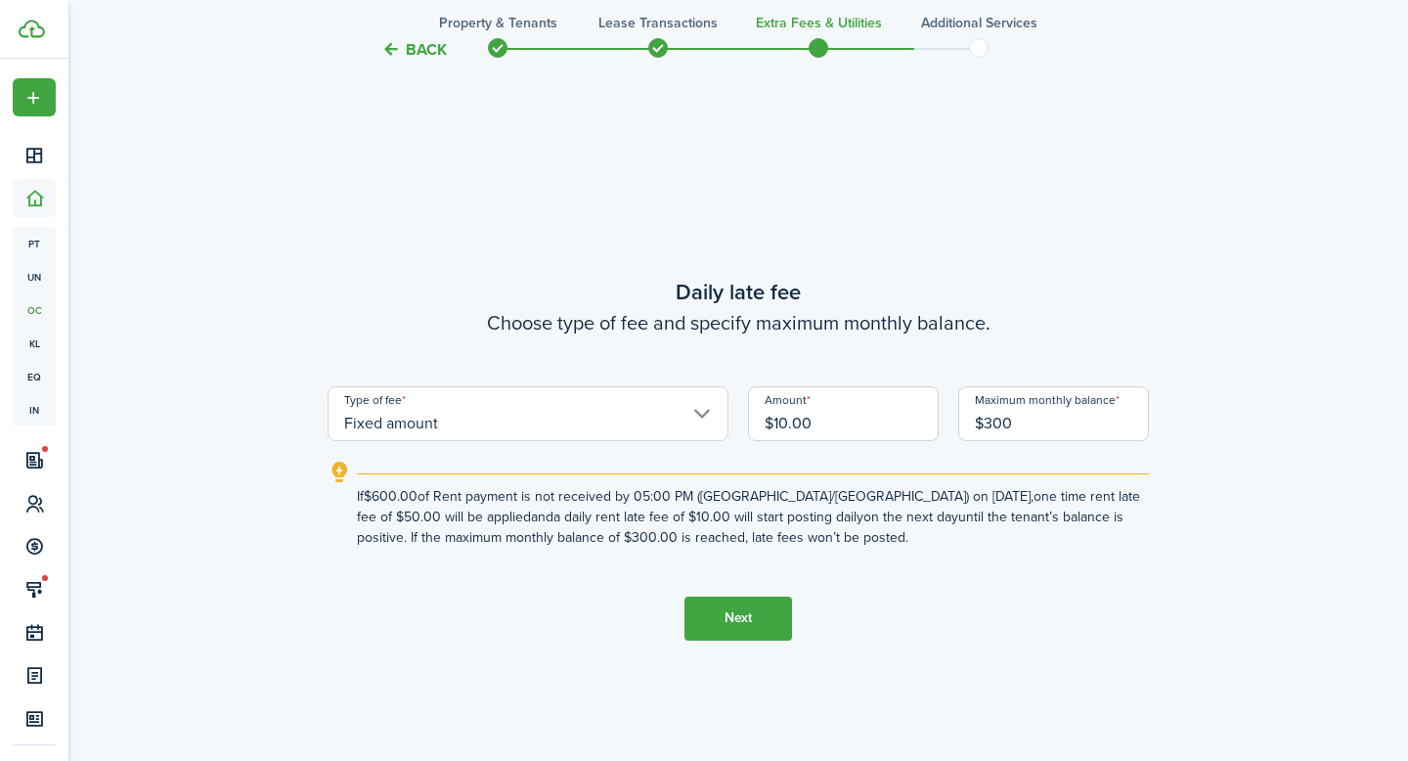
type input "$300.00"
click at [717, 603] on button "Next" at bounding box center [738, 618] width 108 height 44
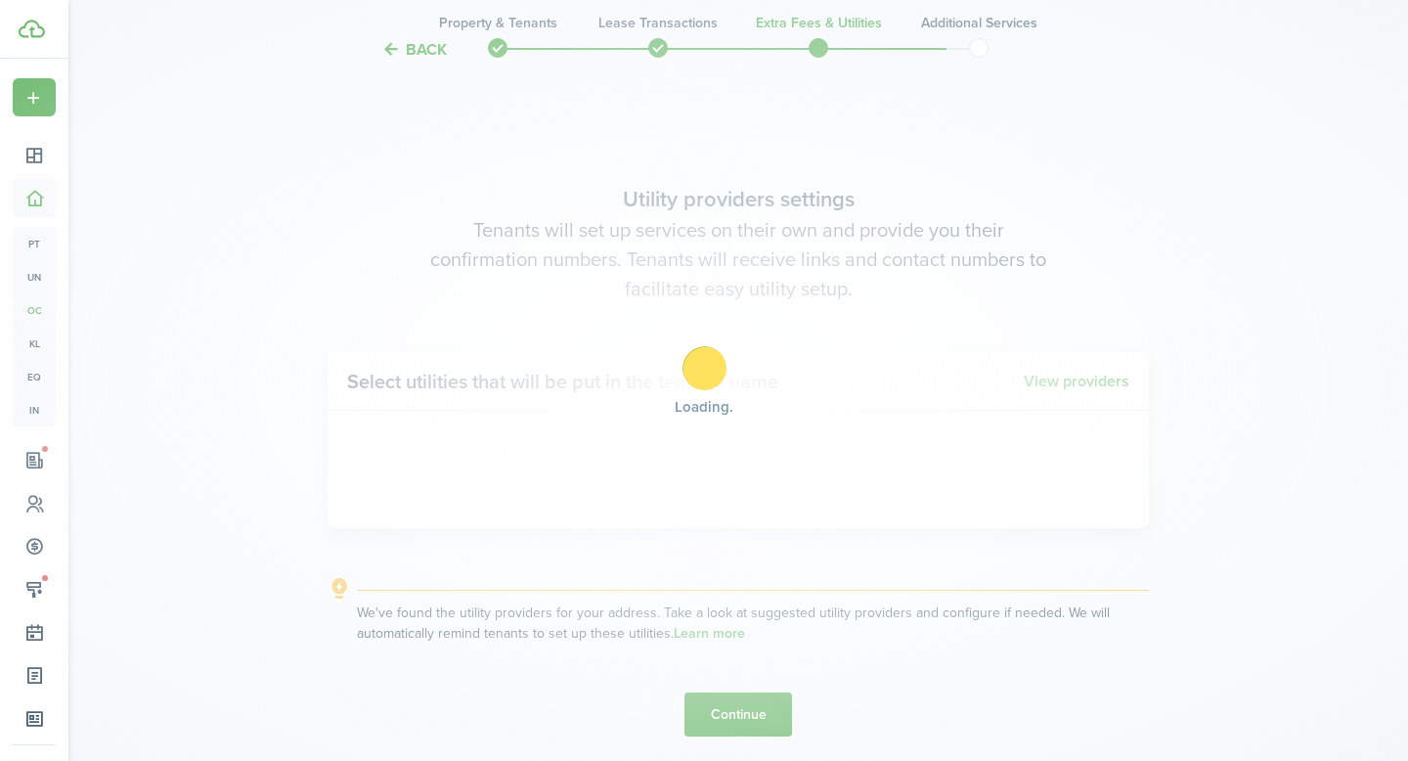
scroll to position [2912, 0]
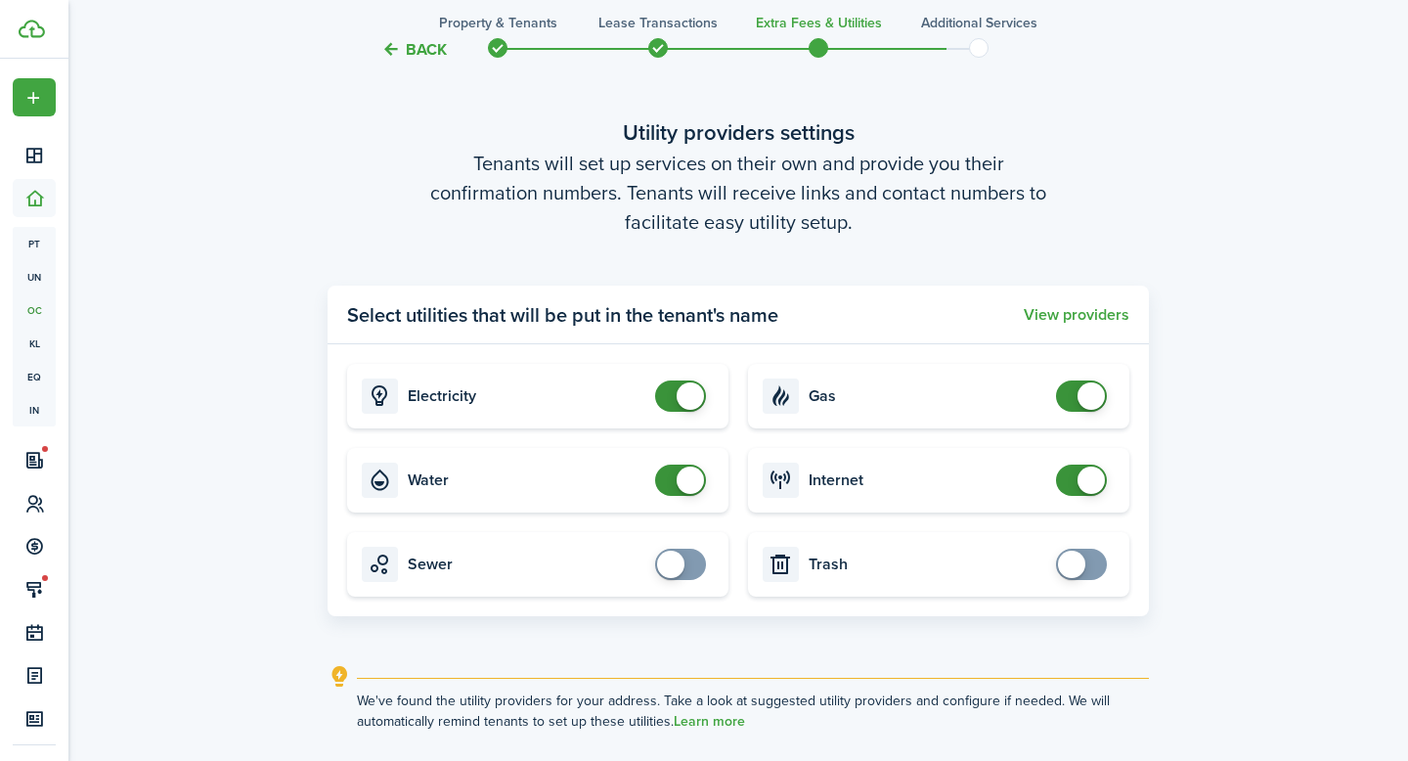
checkbox input "false"
click at [1080, 475] on span at bounding box center [1090, 479] width 27 height 27
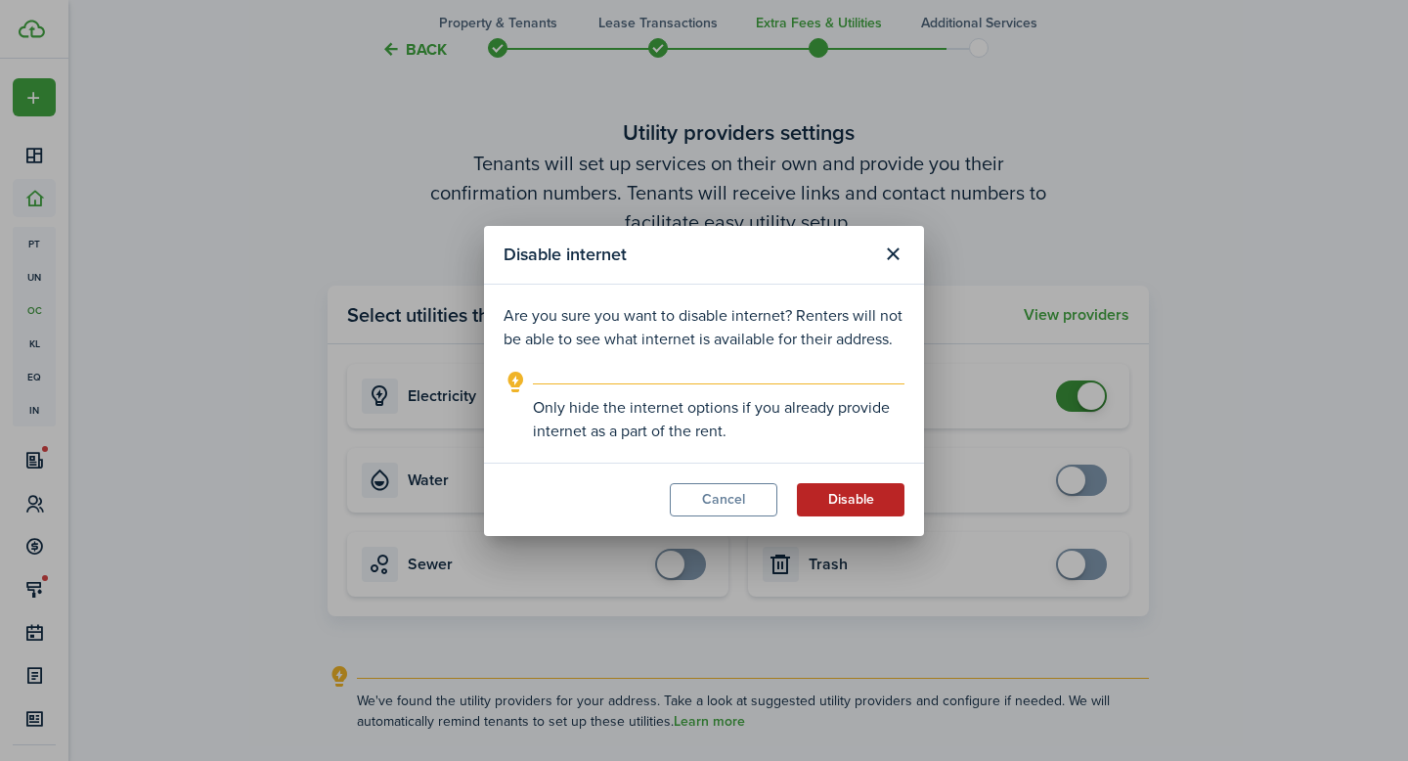
click at [856, 508] on button "Disable" at bounding box center [851, 499] width 108 height 33
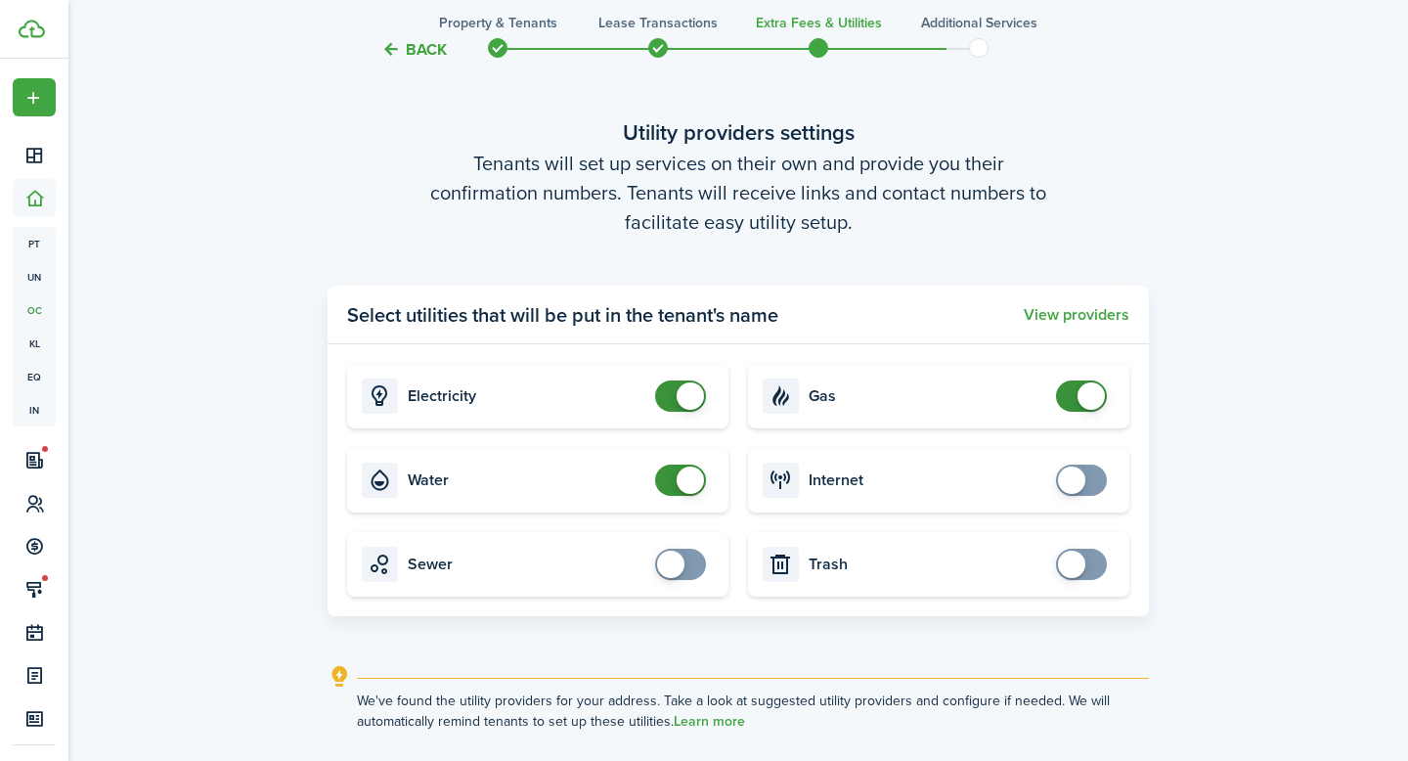
checkbox input "false"
click at [1087, 401] on span at bounding box center [1090, 395] width 27 height 27
checkbox input "false"
click at [694, 399] on span at bounding box center [690, 395] width 27 height 27
checkbox input "false"
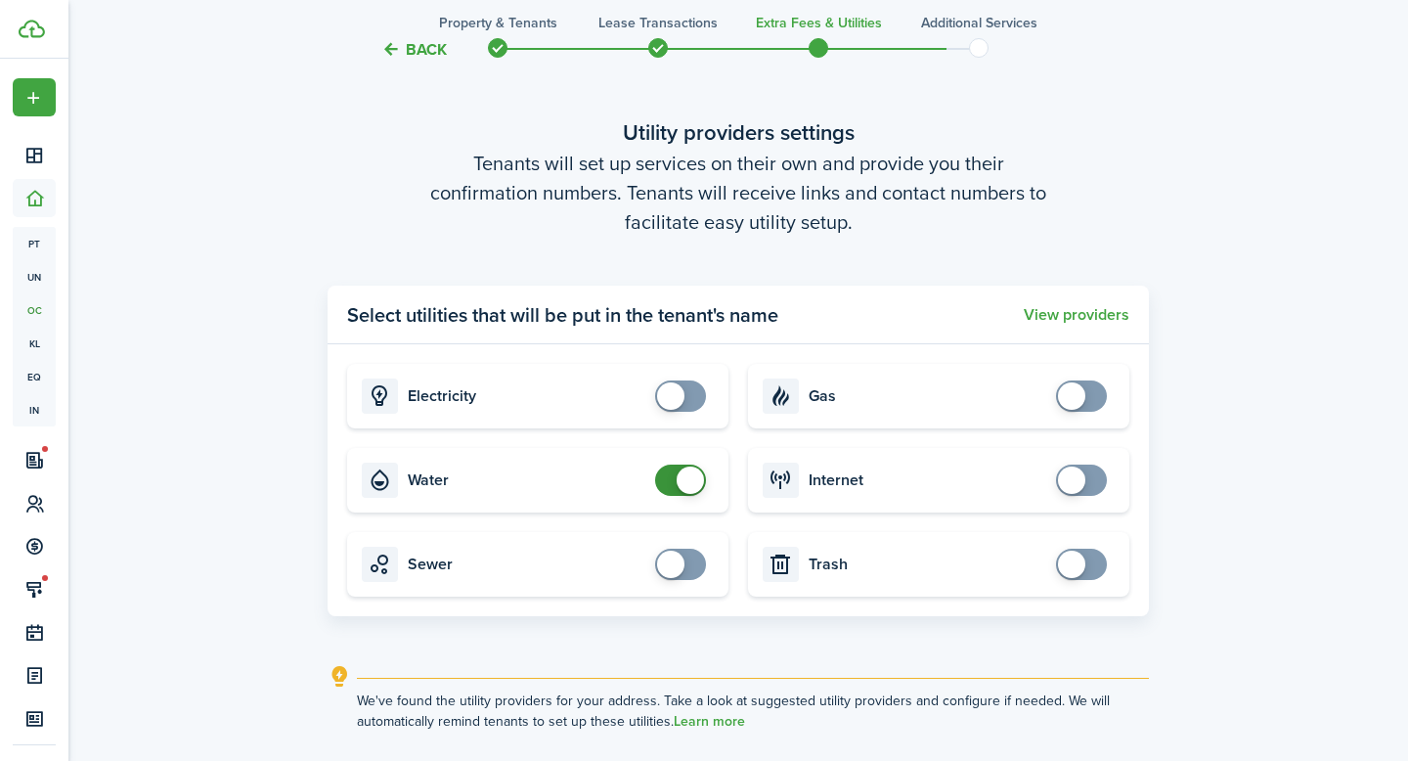
click at [680, 481] on span at bounding box center [690, 479] width 27 height 27
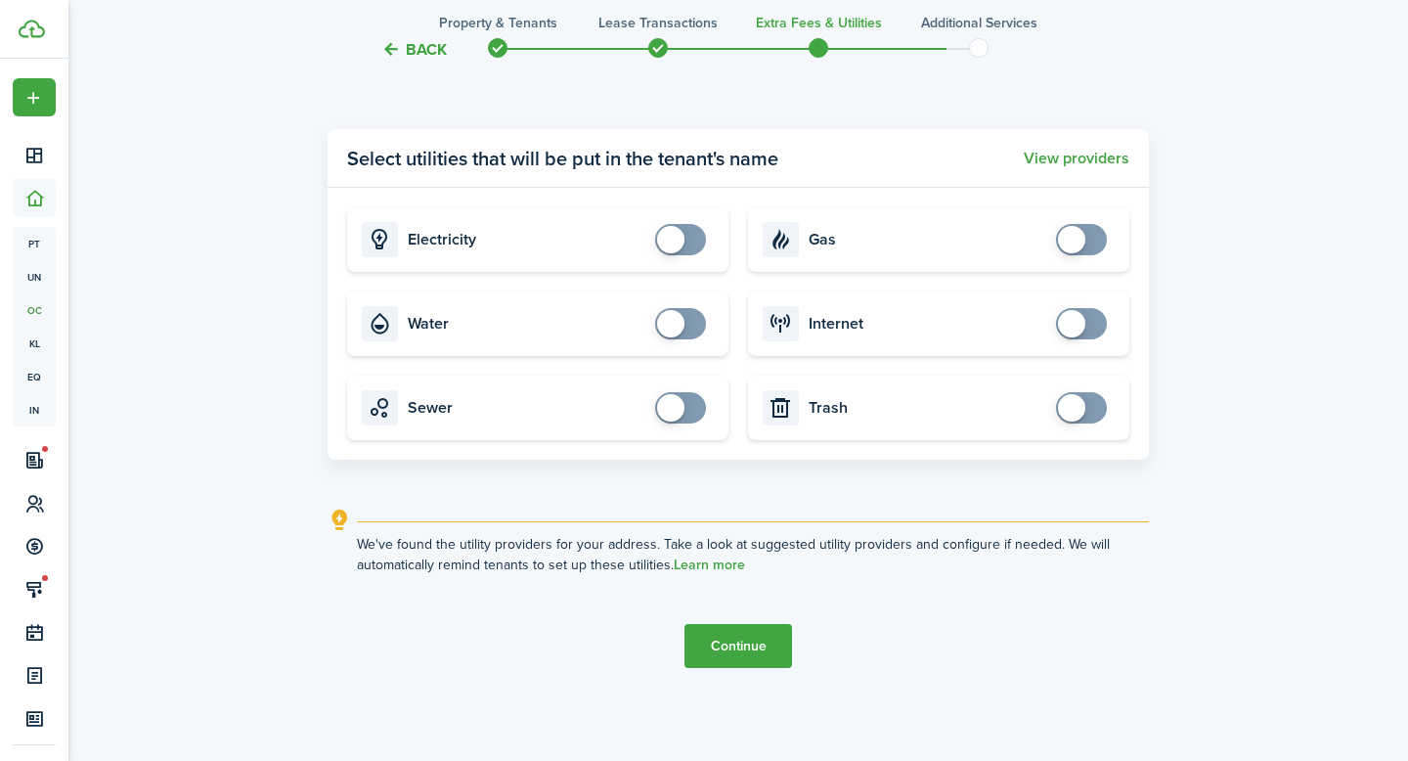
click at [725, 650] on button "Continue" at bounding box center [738, 646] width 108 height 44
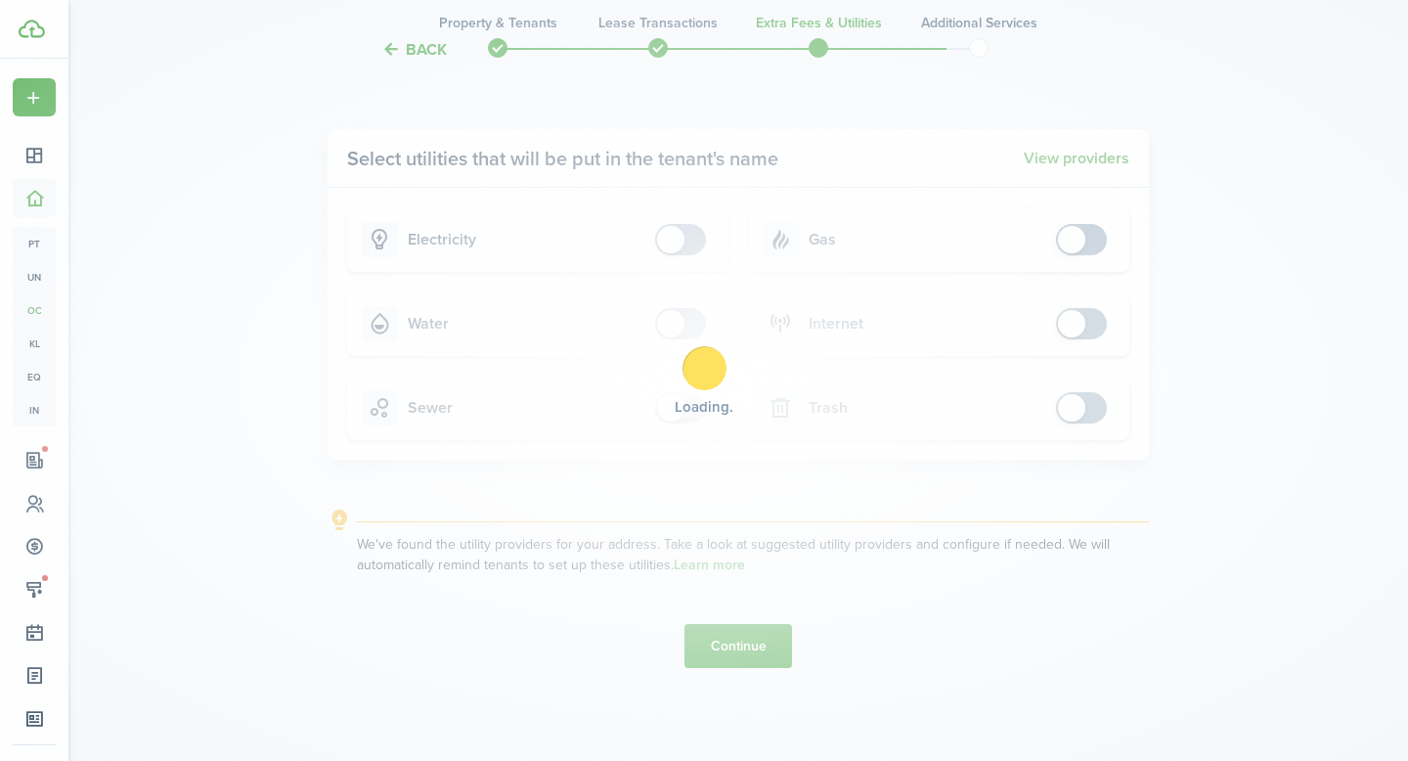
scroll to position [0, 0]
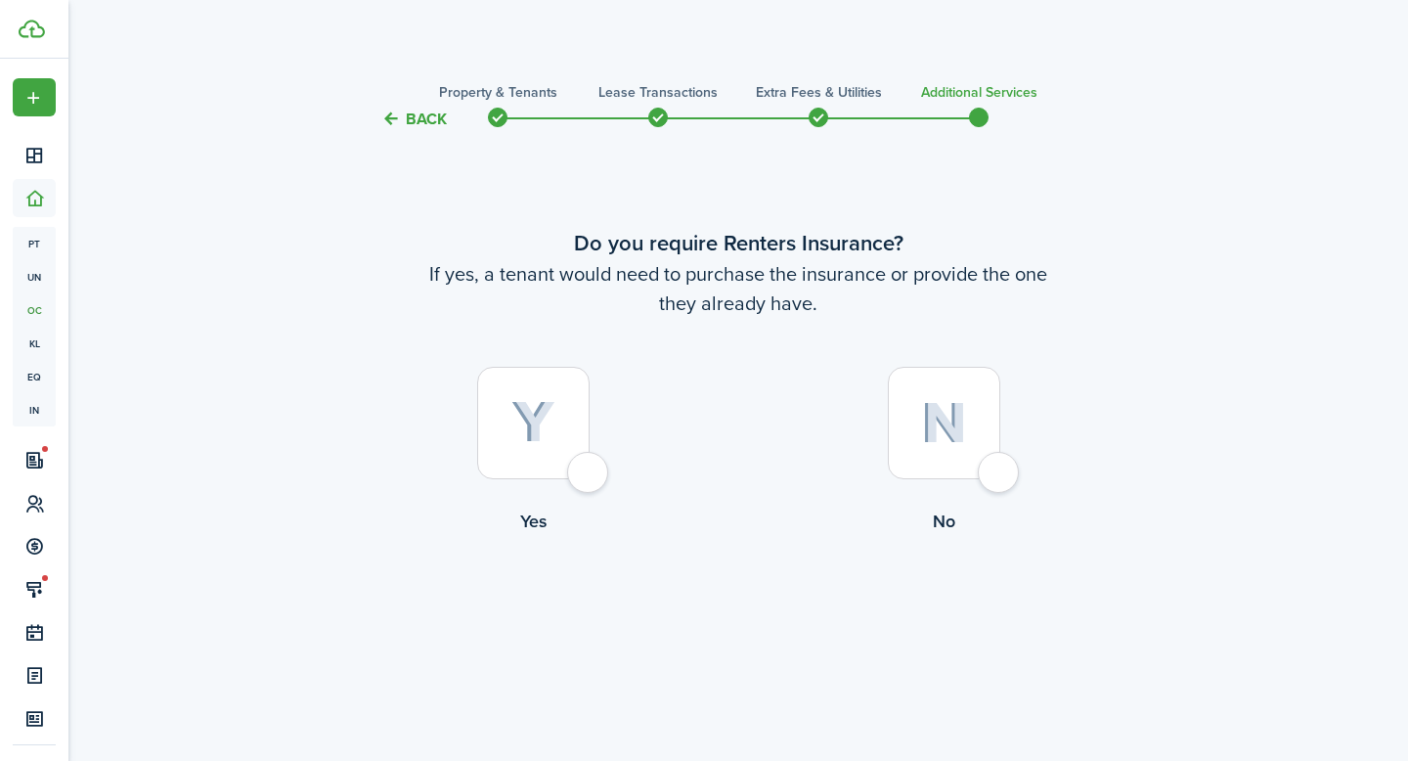
click at [999, 478] on div at bounding box center [944, 423] width 112 height 112
radio input "true"
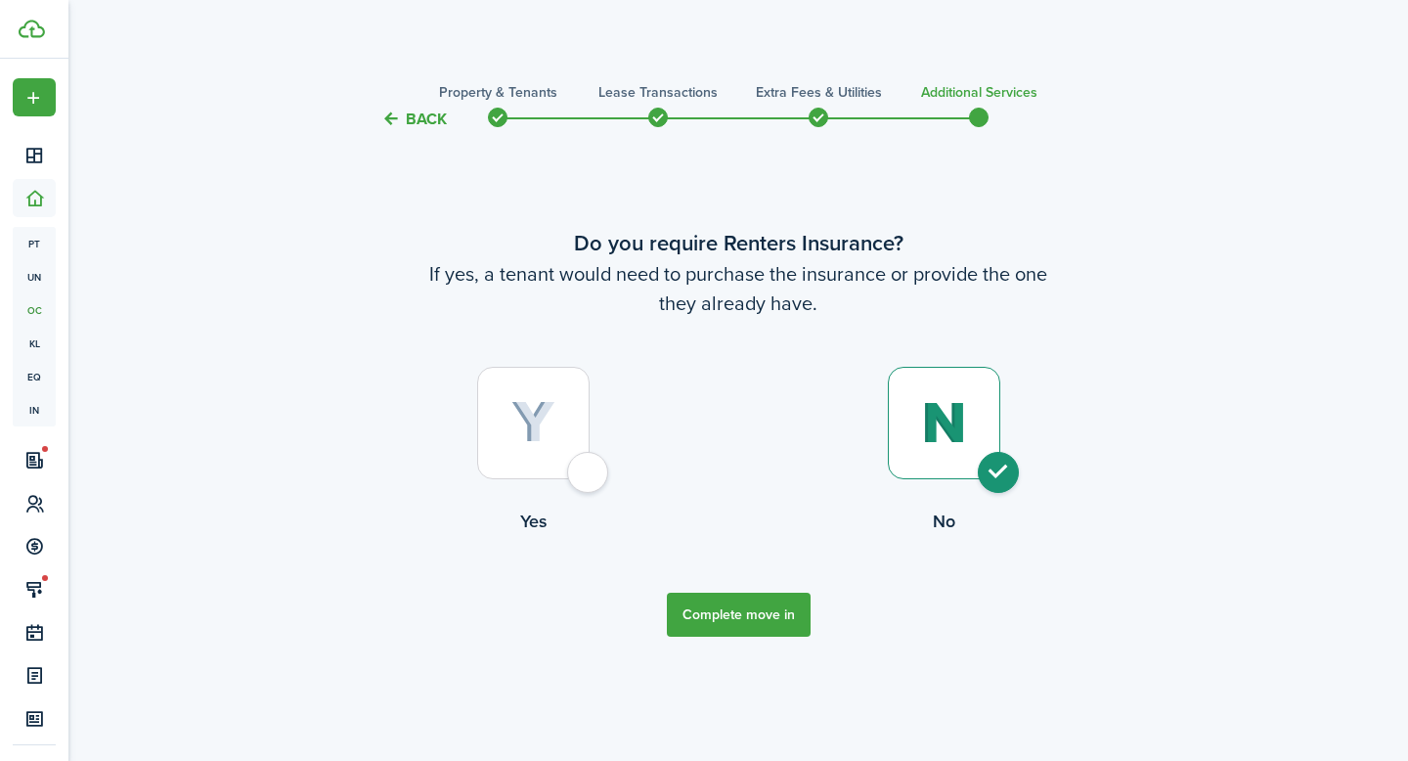
click at [761, 623] on button "Complete move in" at bounding box center [739, 614] width 144 height 44
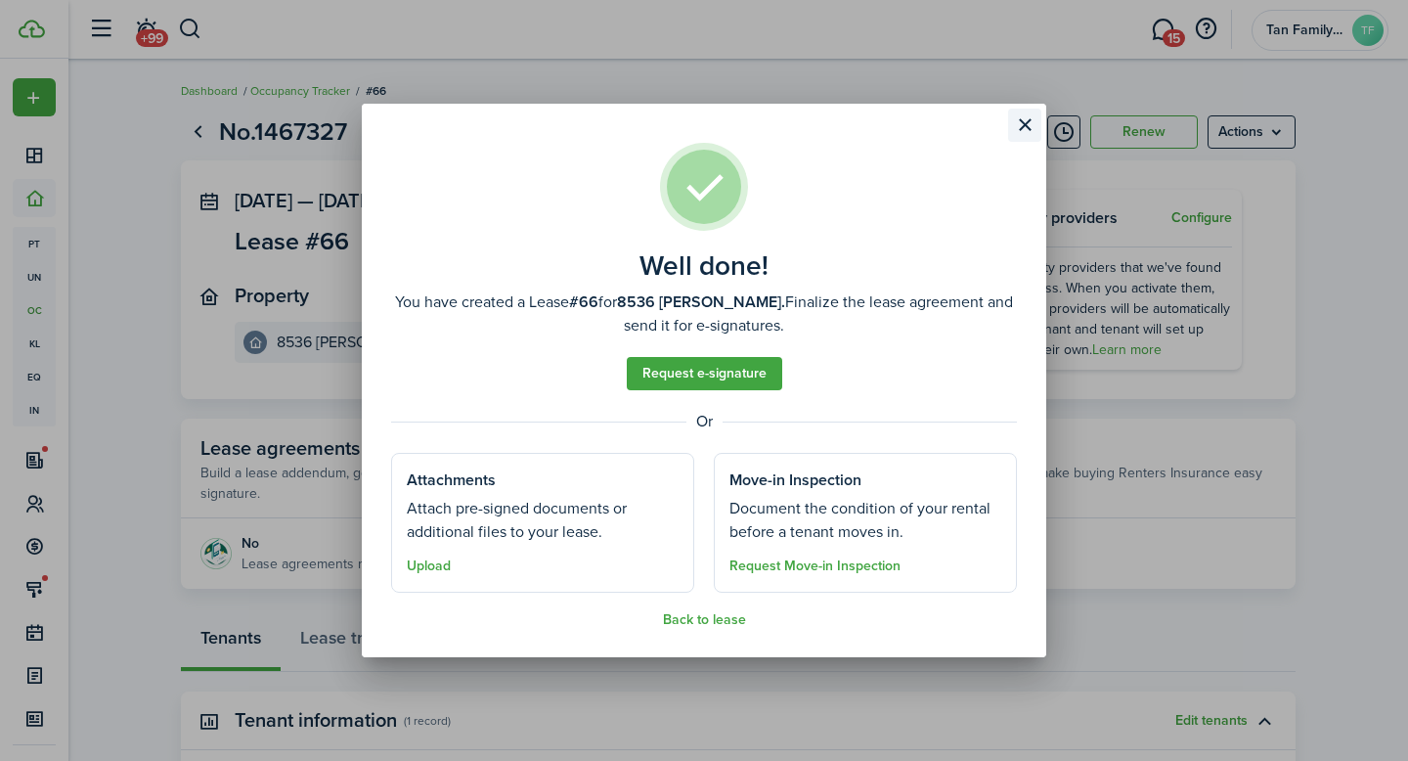
click at [1022, 128] on button "Close modal" at bounding box center [1024, 125] width 33 height 33
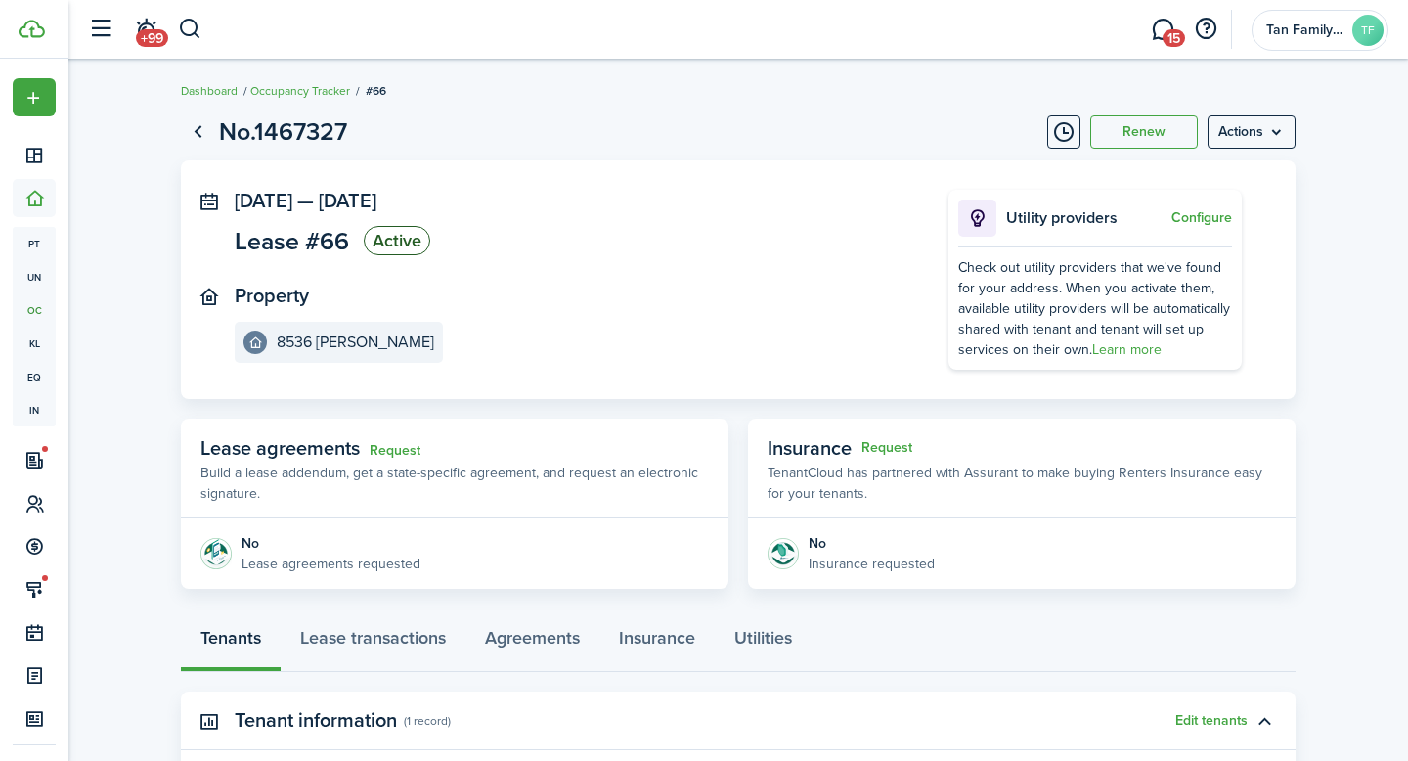
scroll to position [322, 0]
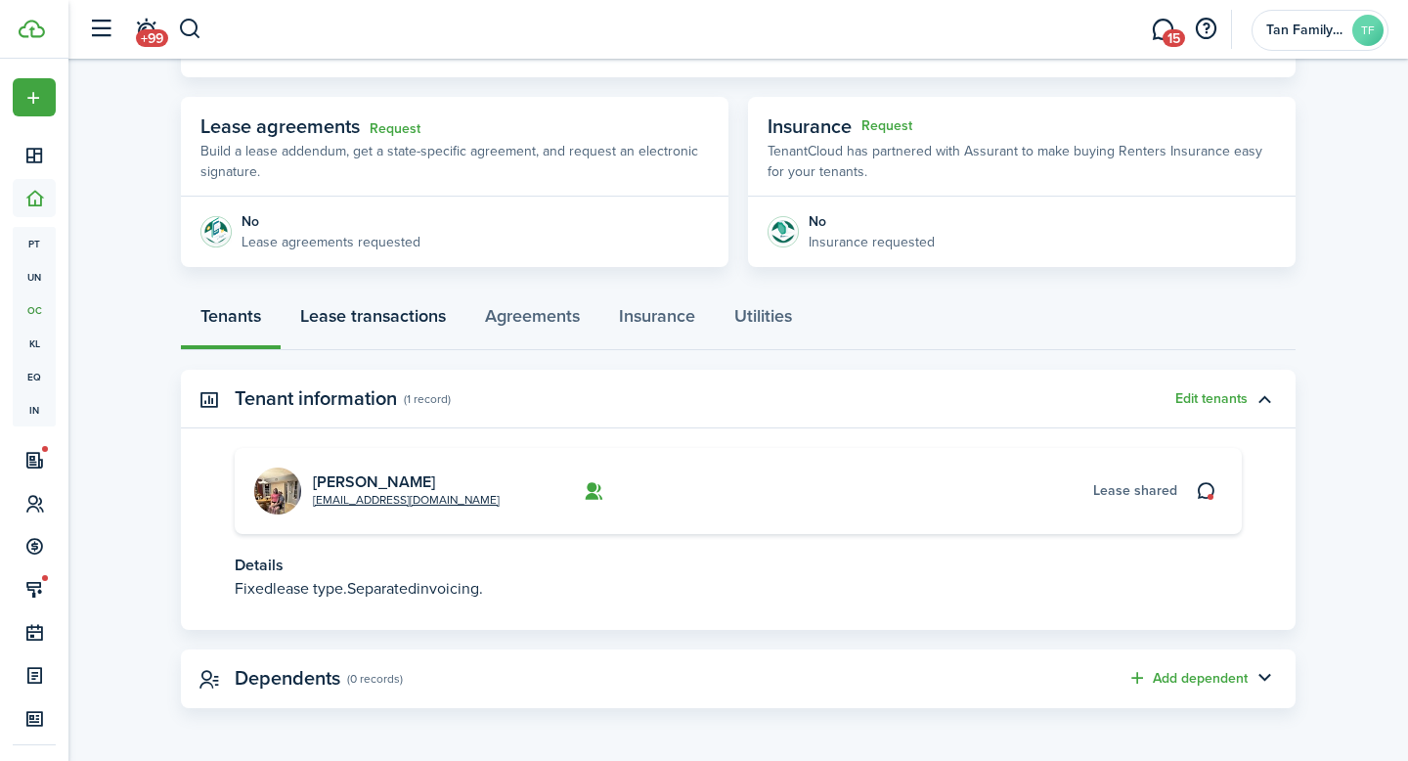
click at [406, 316] on link "Lease transactions" at bounding box center [373, 320] width 185 height 59
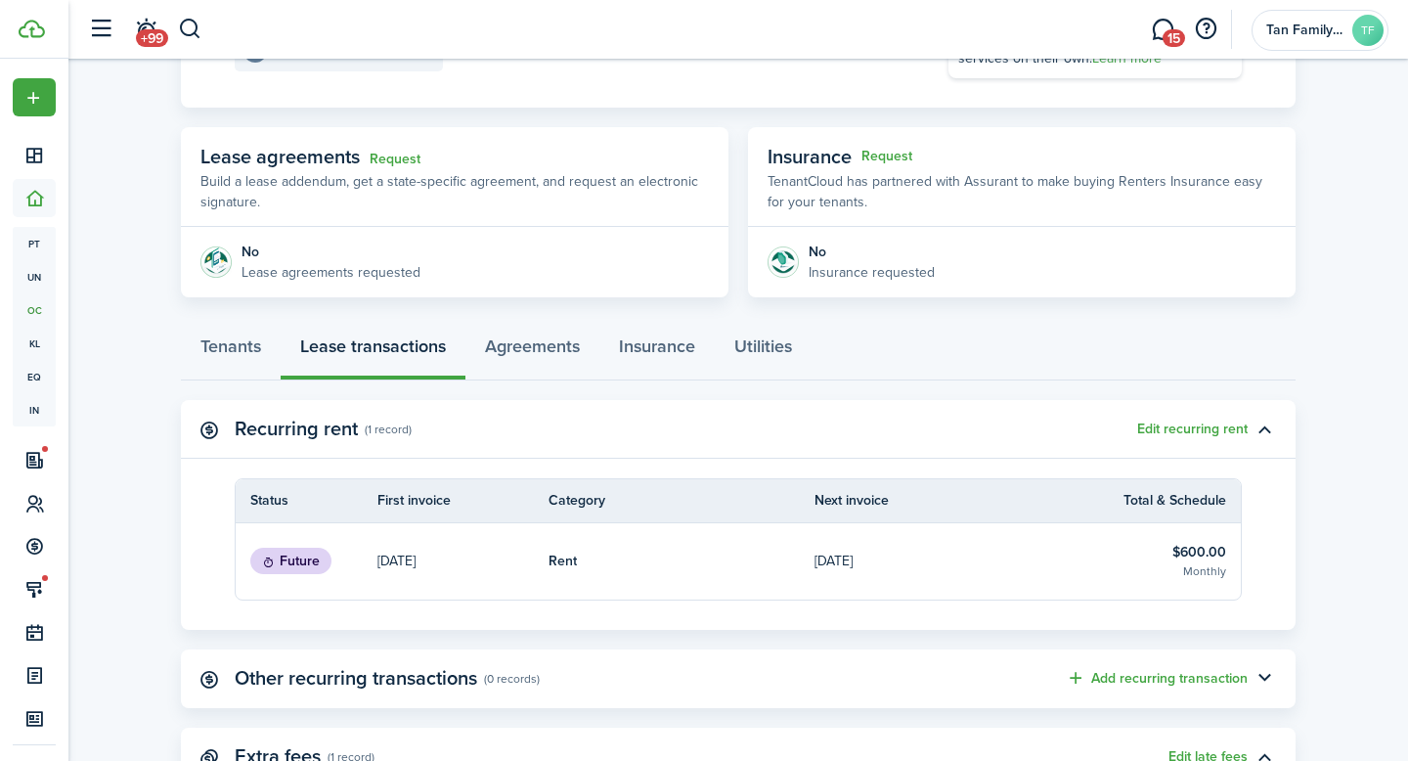
scroll to position [295, 0]
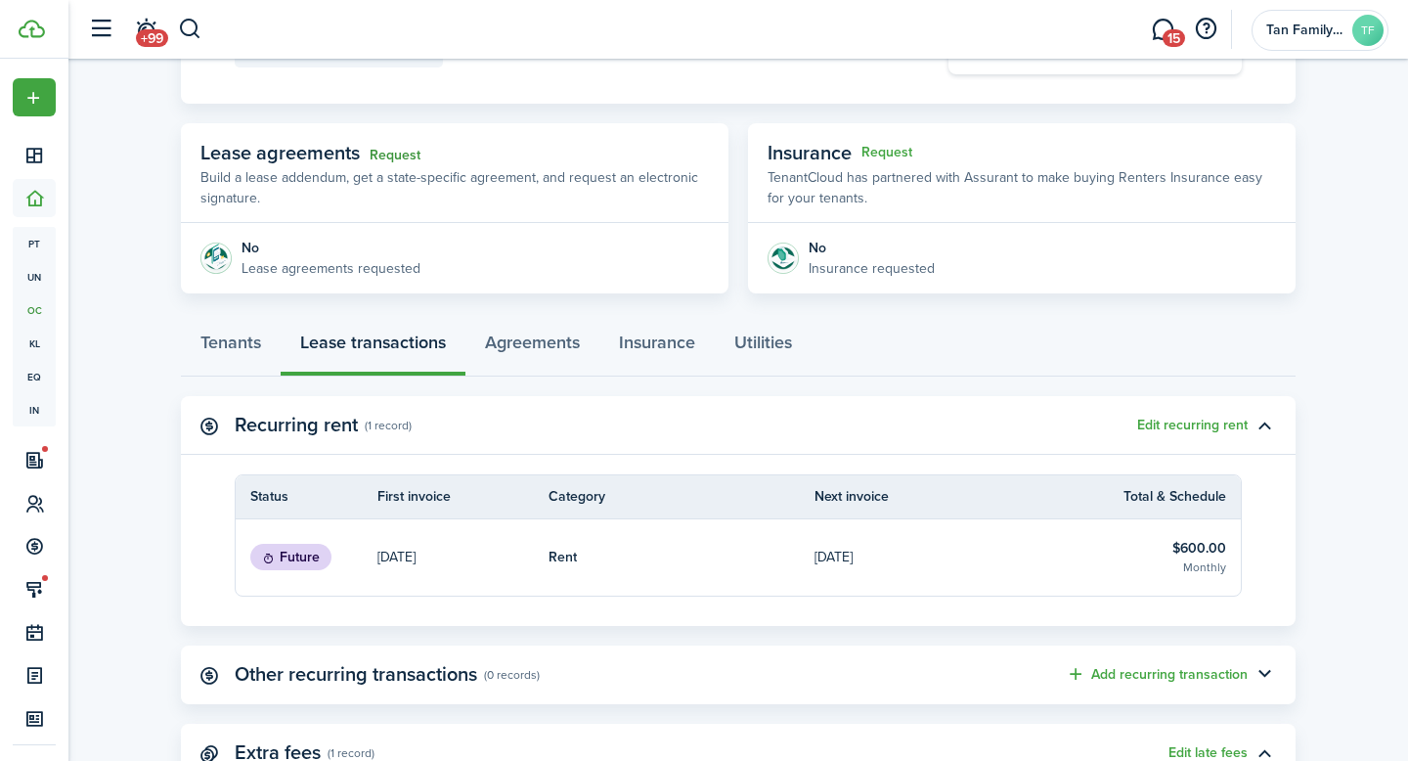
click at [394, 155] on link "Request" at bounding box center [395, 156] width 51 height 16
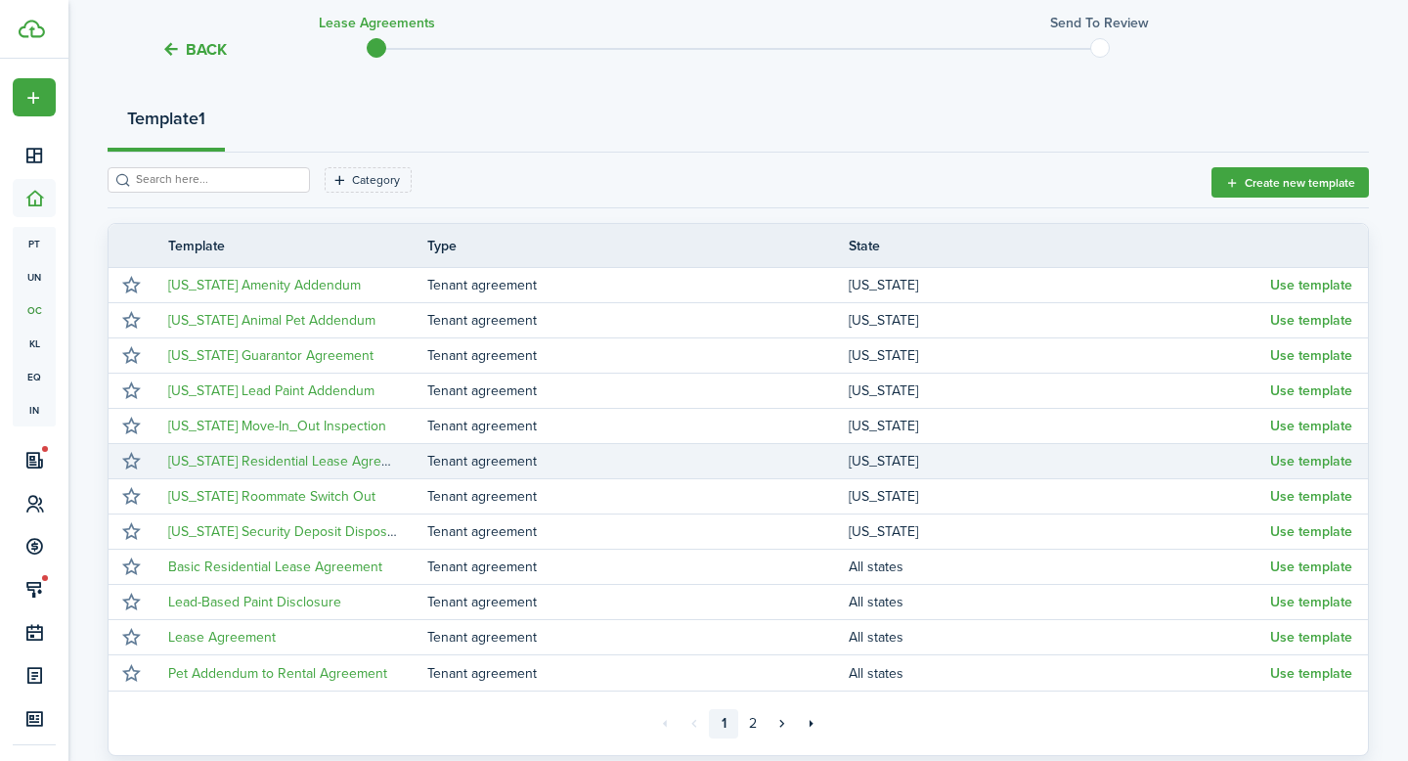
scroll to position [223, 0]
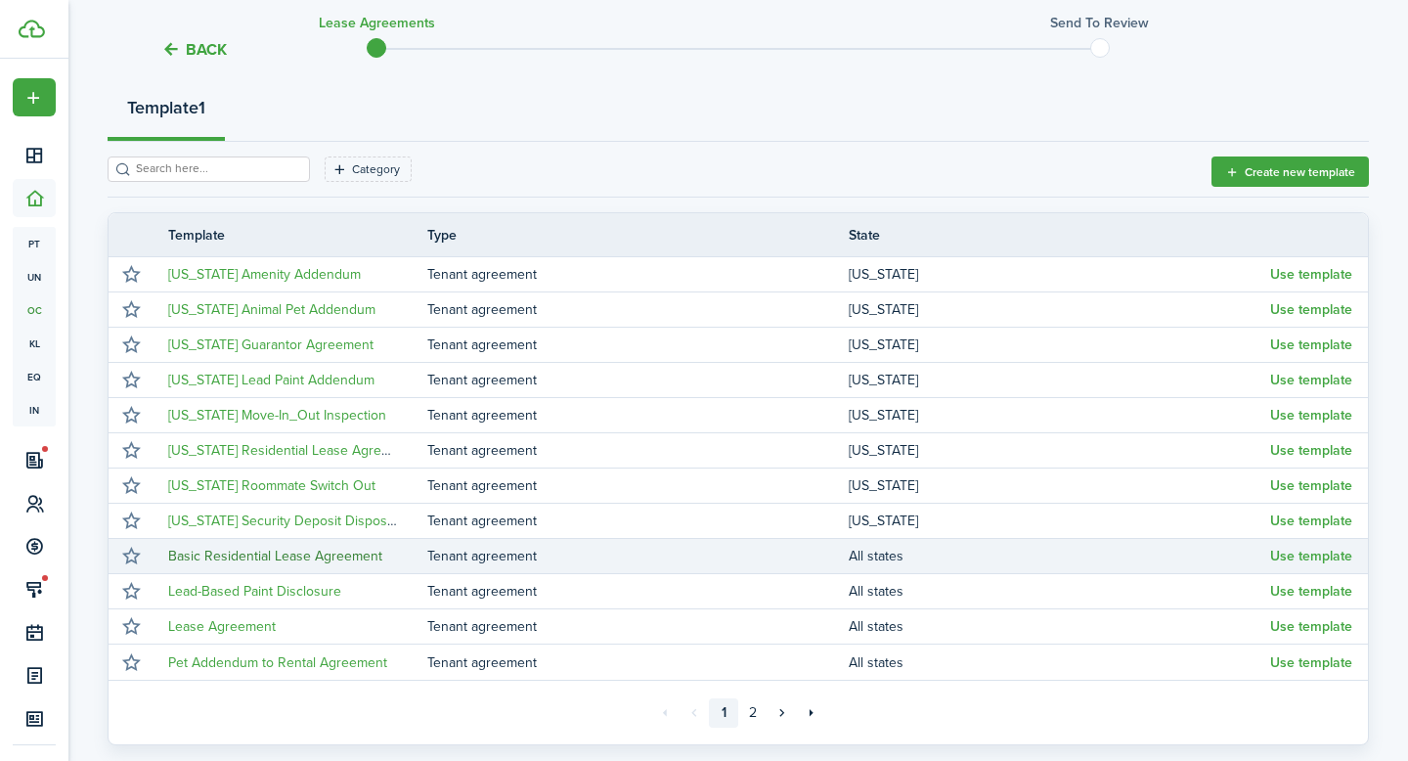
click at [344, 552] on link "Basic Residential Lease Agreement" at bounding box center [275, 556] width 214 height 21
